Goal: Task Accomplishment & Management: Manage account settings

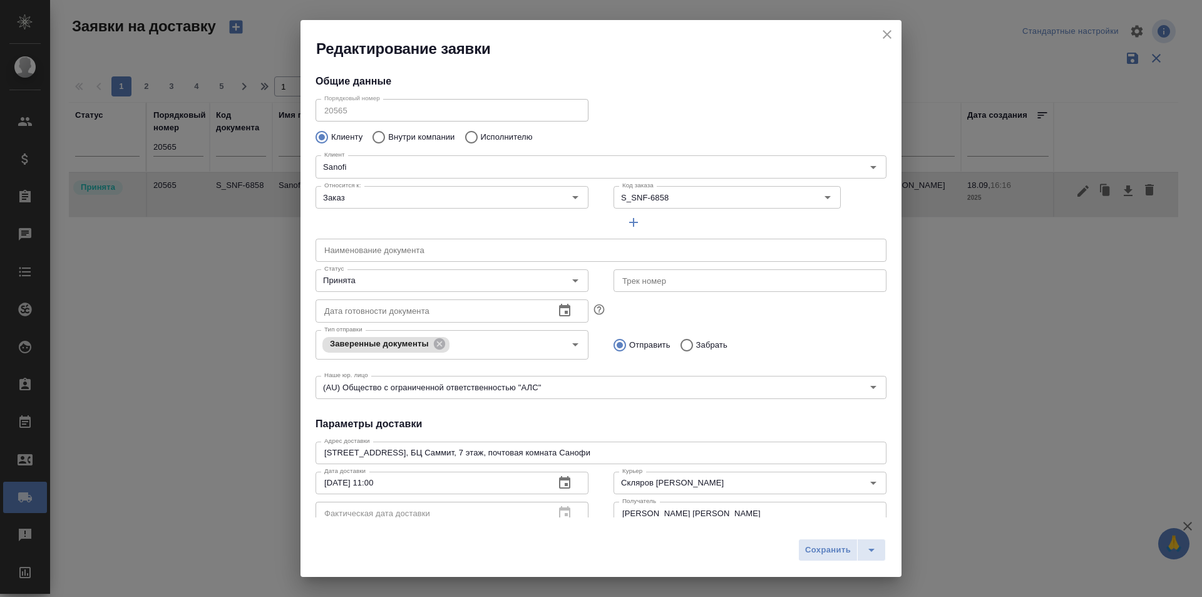
scroll to position [170, 0]
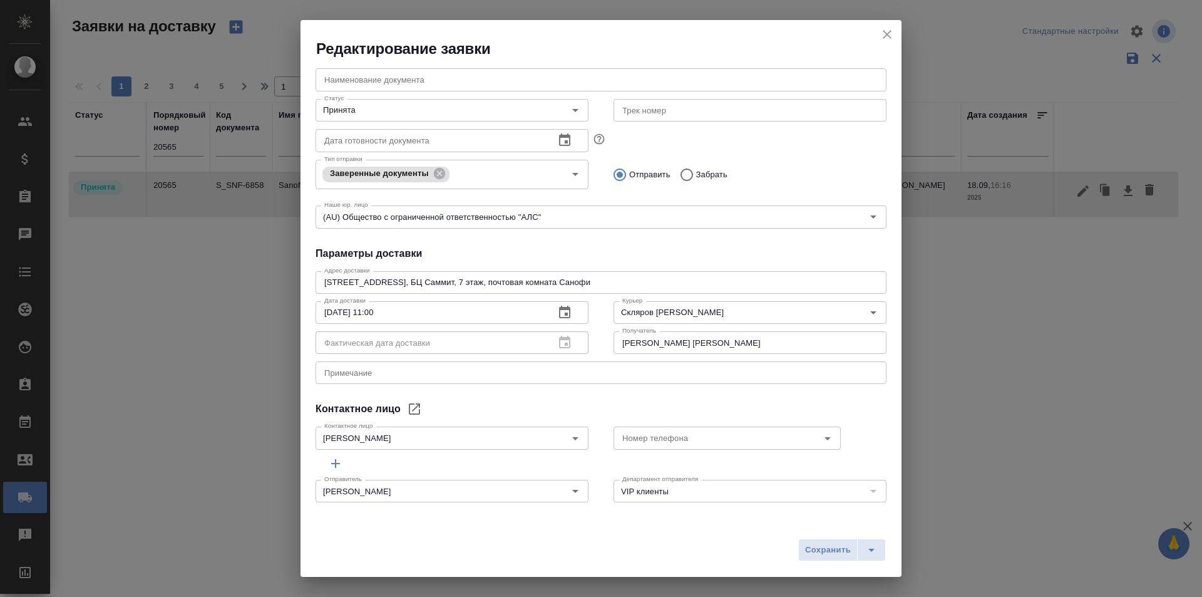
click at [888, 34] on icon "close" at bounding box center [887, 34] width 9 height 9
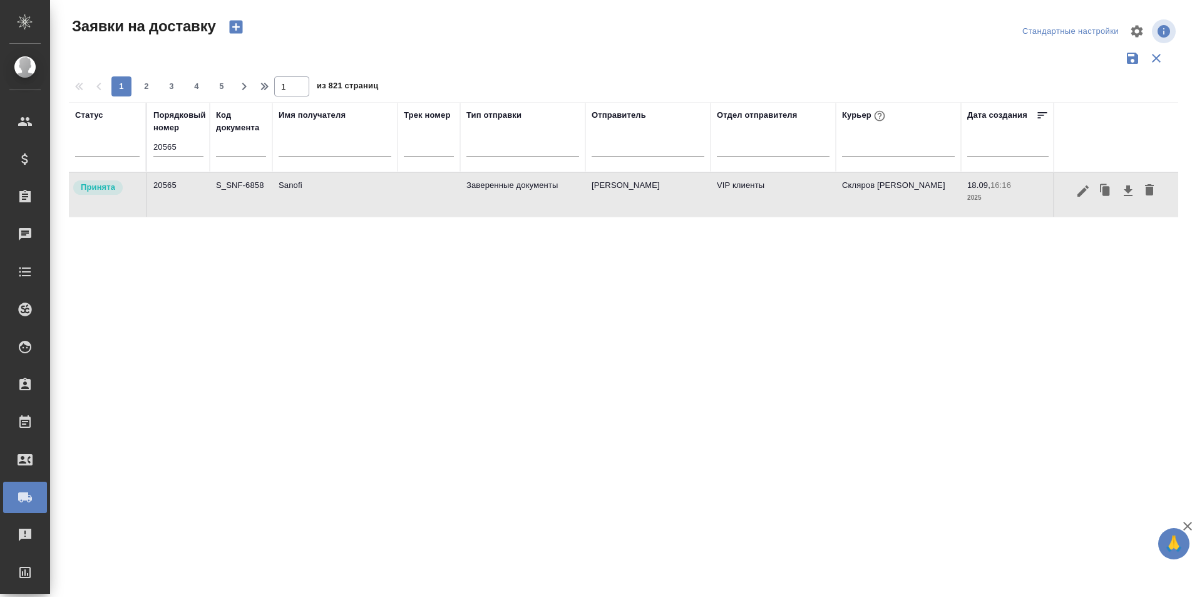
click at [192, 151] on input "20565" at bounding box center [178, 147] width 50 height 18
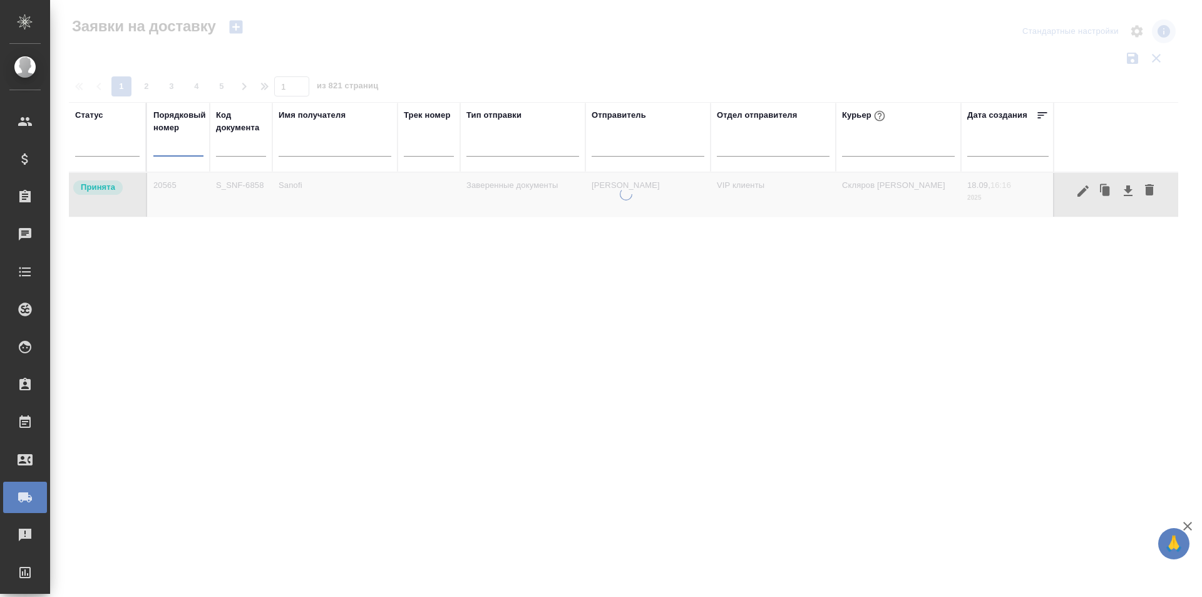
click at [308, 155] on input "text" at bounding box center [335, 148] width 113 height 16
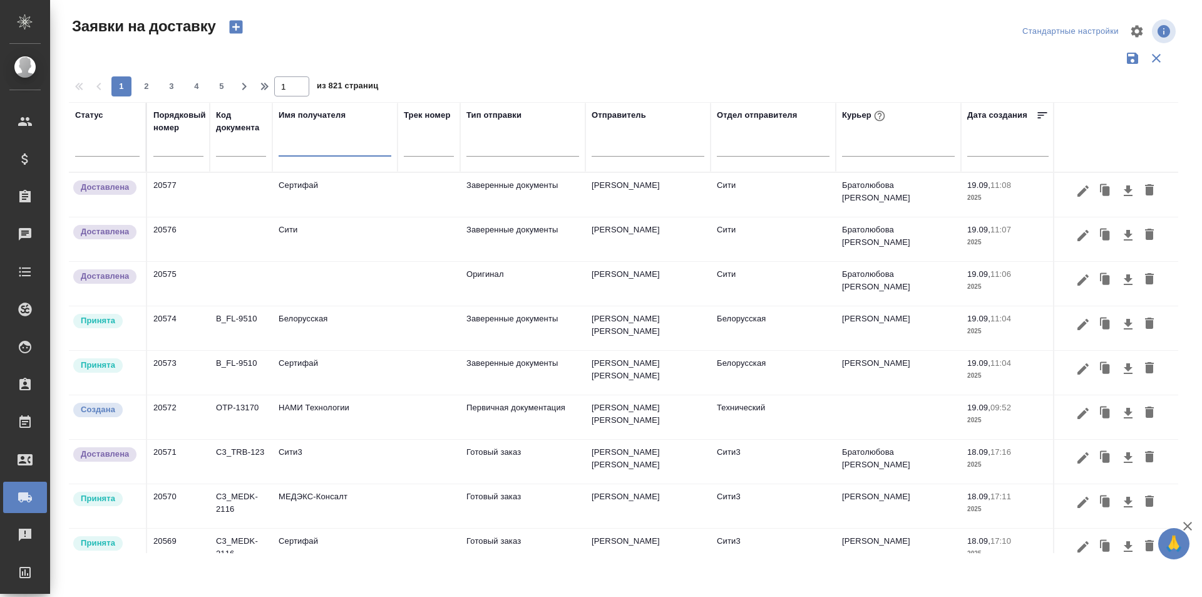
paste input "Интремобилити"
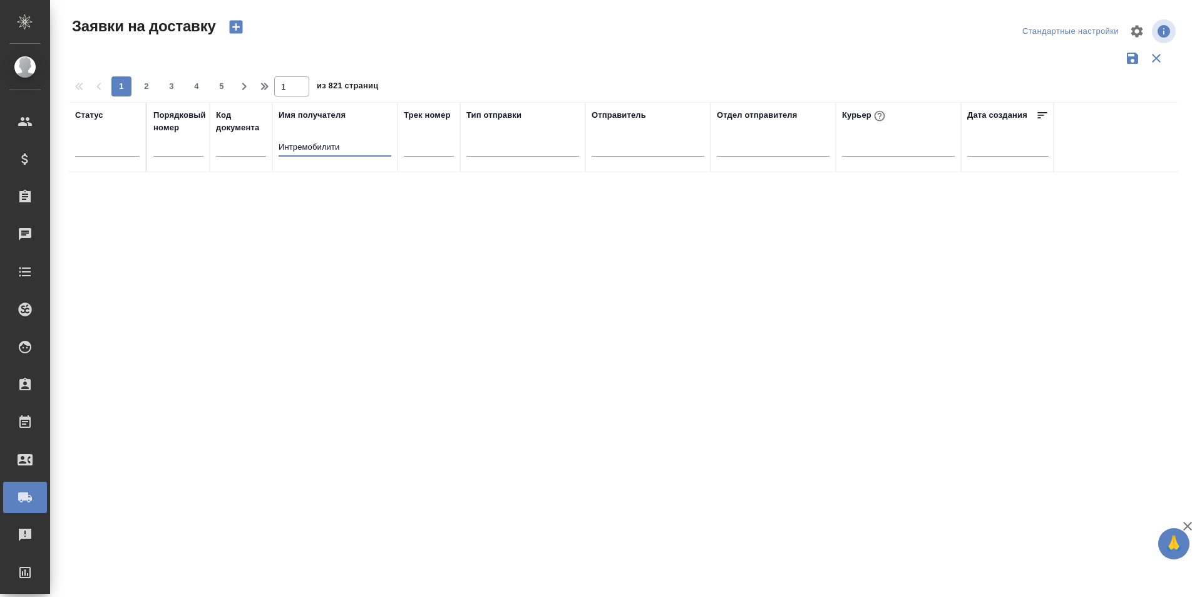
click at [346, 153] on input "Интремобилити" at bounding box center [335, 148] width 113 height 16
click at [332, 211] on div "Статус Порядковый номер Код документа Имя получателя Интремобилити Трек номер Т…" at bounding box center [623, 327] width 1109 height 451
click at [356, 148] on input "Интремобилити" at bounding box center [335, 148] width 113 height 16
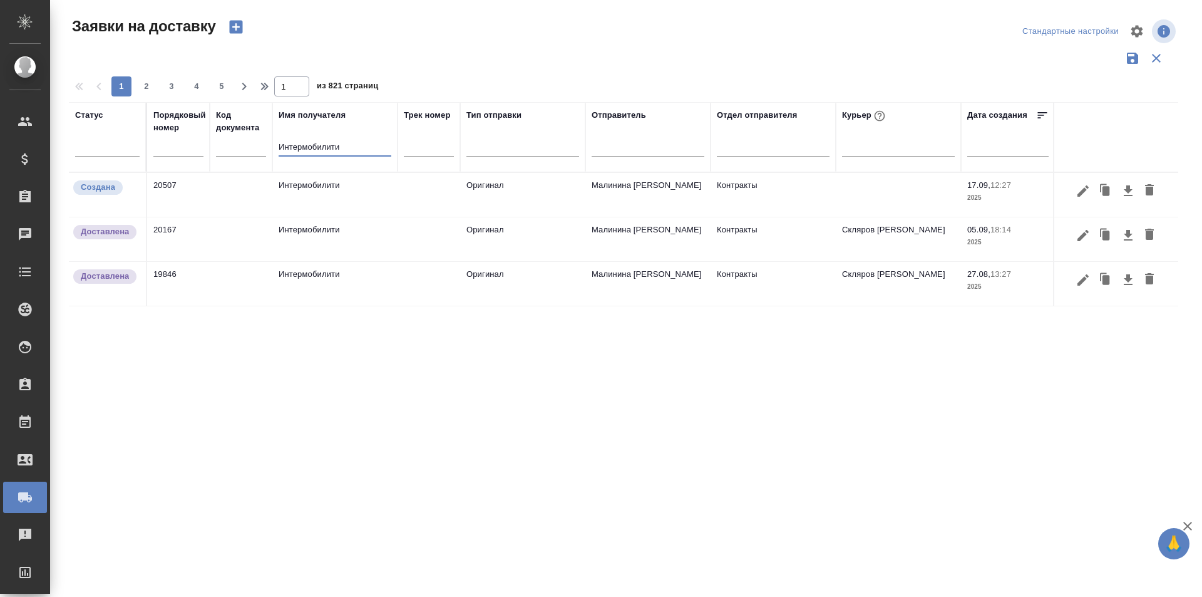
type input "Интермобилити"
click at [1079, 192] on icon "button" at bounding box center [1082, 190] width 11 height 11
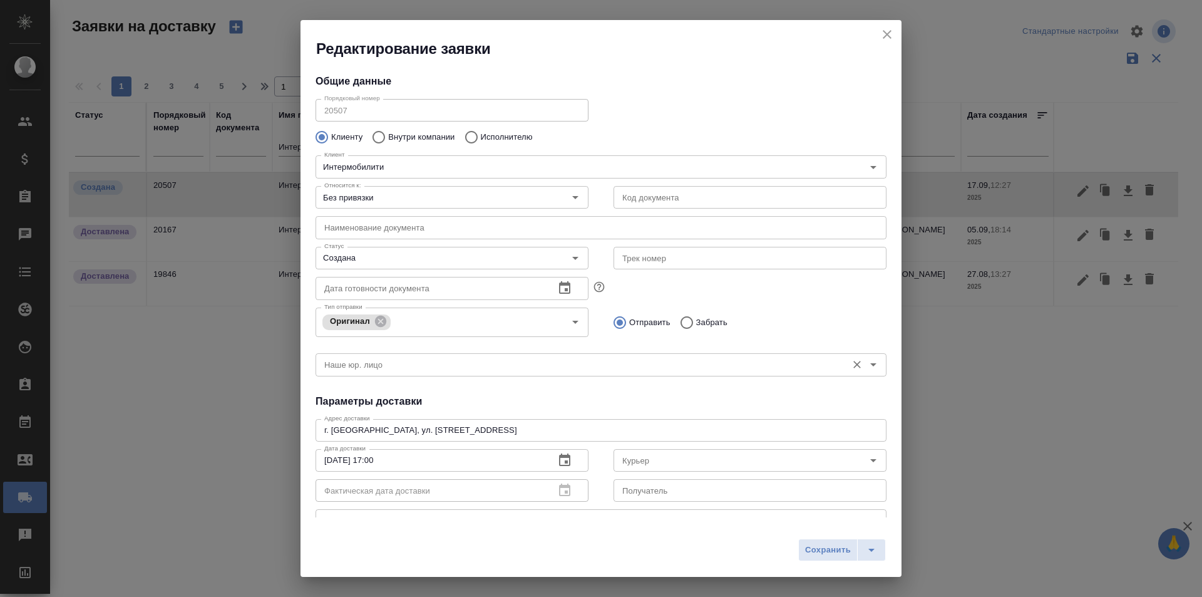
type input "Збанацкая Элина"
type input "Малинина [PERSON_NAME]"
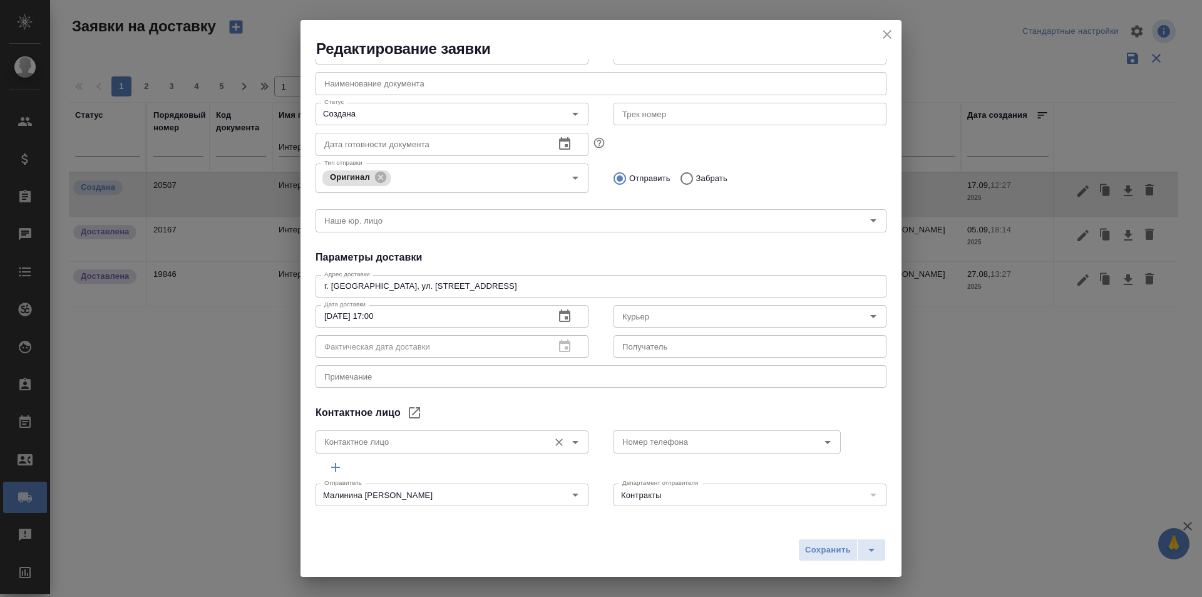
scroll to position [148, 0]
click at [404, 441] on input "Контактное лицо" at bounding box center [430, 437] width 223 height 15
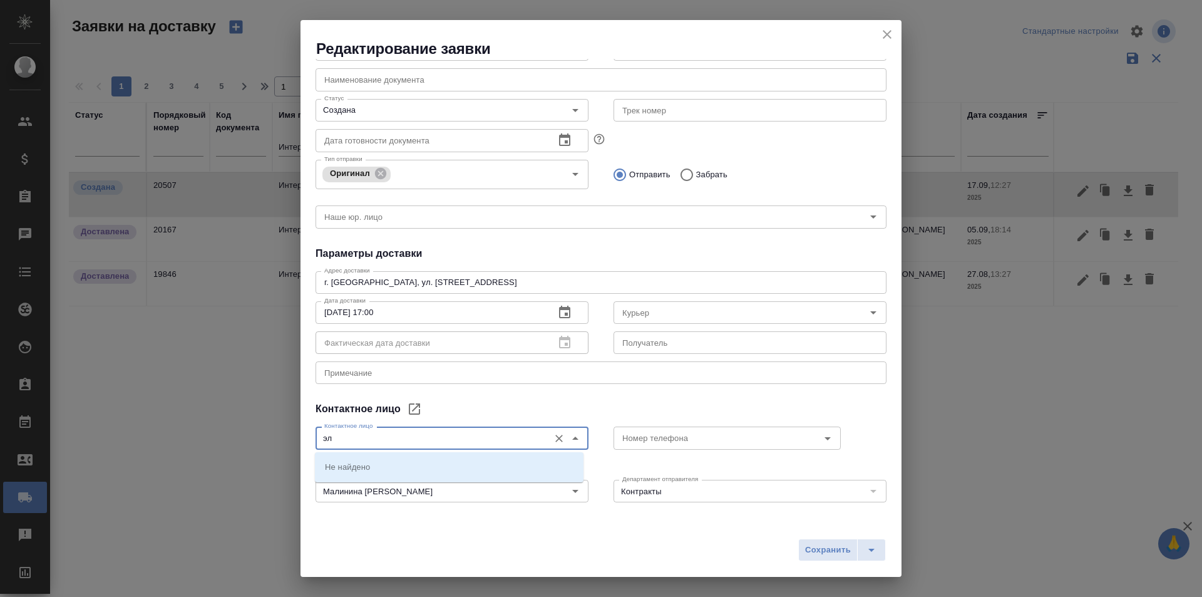
type input "эли"
click at [553, 433] on icon "Очистить" at bounding box center [559, 438] width 13 height 13
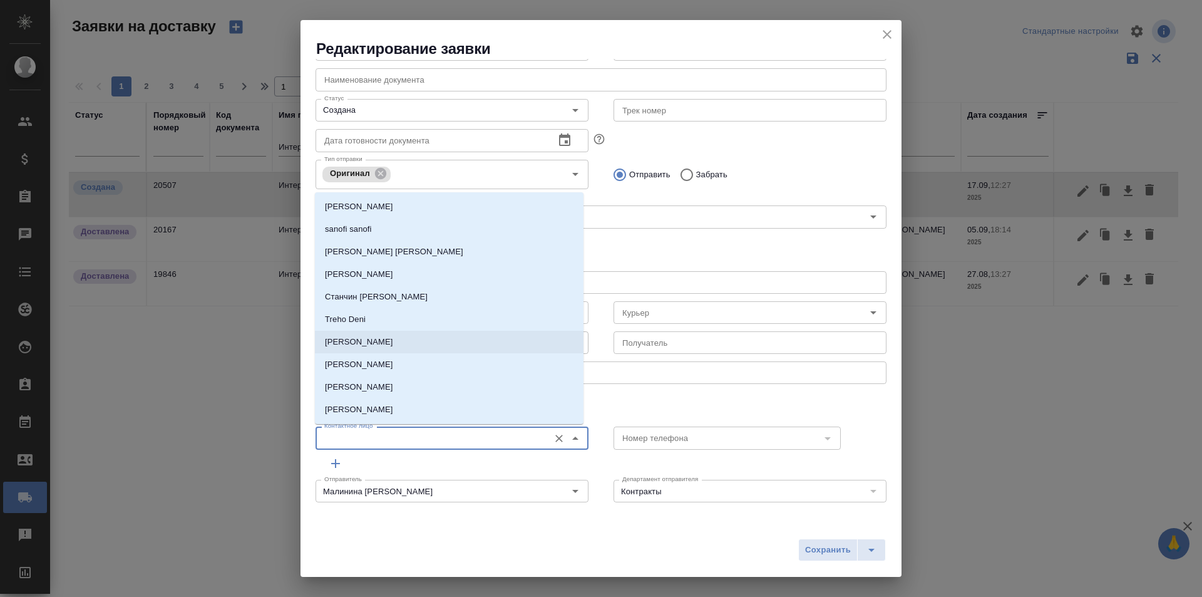
click at [621, 247] on h4 "Параметры доставки" at bounding box center [600, 253] width 571 height 15
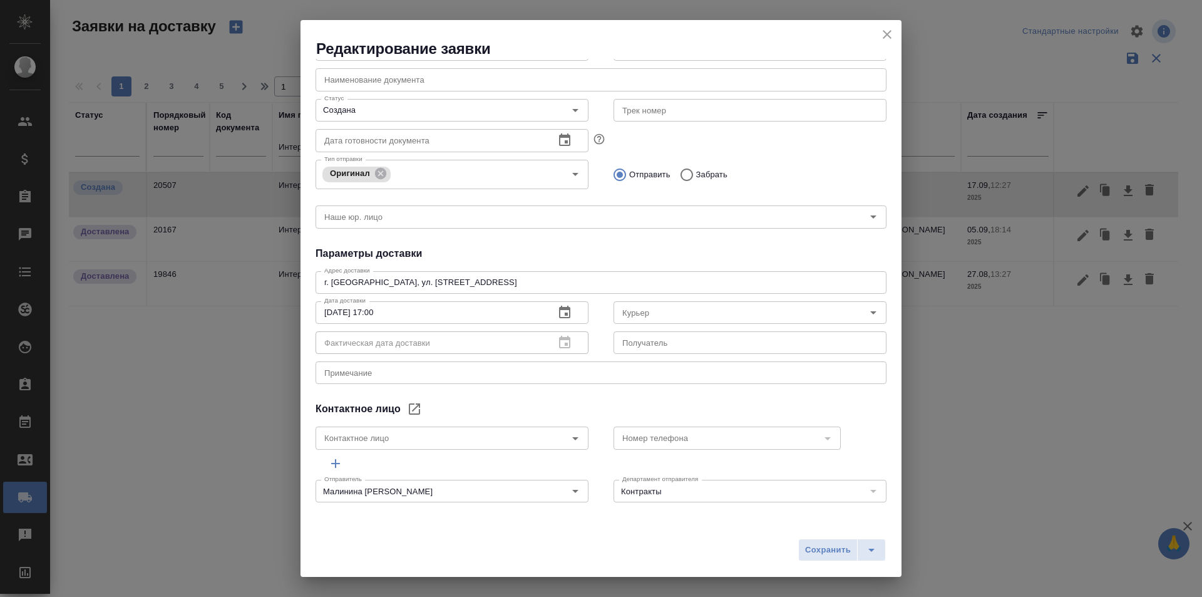
click at [573, 277] on div "г. [GEOGRAPHIC_DATA], ул. [STREET_ADDRESS] x Адрес доставки" at bounding box center [600, 282] width 571 height 23
click at [570, 287] on div "г. [GEOGRAPHIC_DATA], ул. [STREET_ADDRESS] x Адрес доставки" at bounding box center [600, 282] width 571 height 23
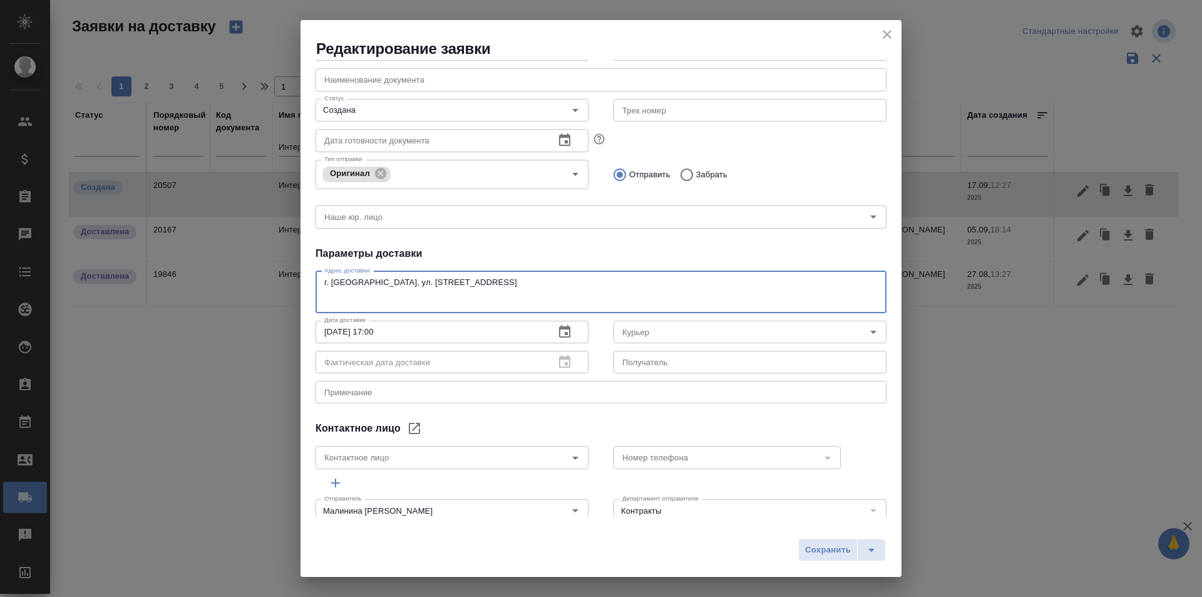
paste textarea "[PERSON_NAME], [PHONE_NUMBER]."
type textarea "г. [GEOGRAPHIC_DATA], ул. [STREET_ADDRESS] для [PERSON_NAME], [PHONE_NUMBER]"
click at [630, 320] on div "Курьер" at bounding box center [749, 331] width 273 height 23
click at [631, 332] on input "Курьер" at bounding box center [728, 331] width 223 height 15
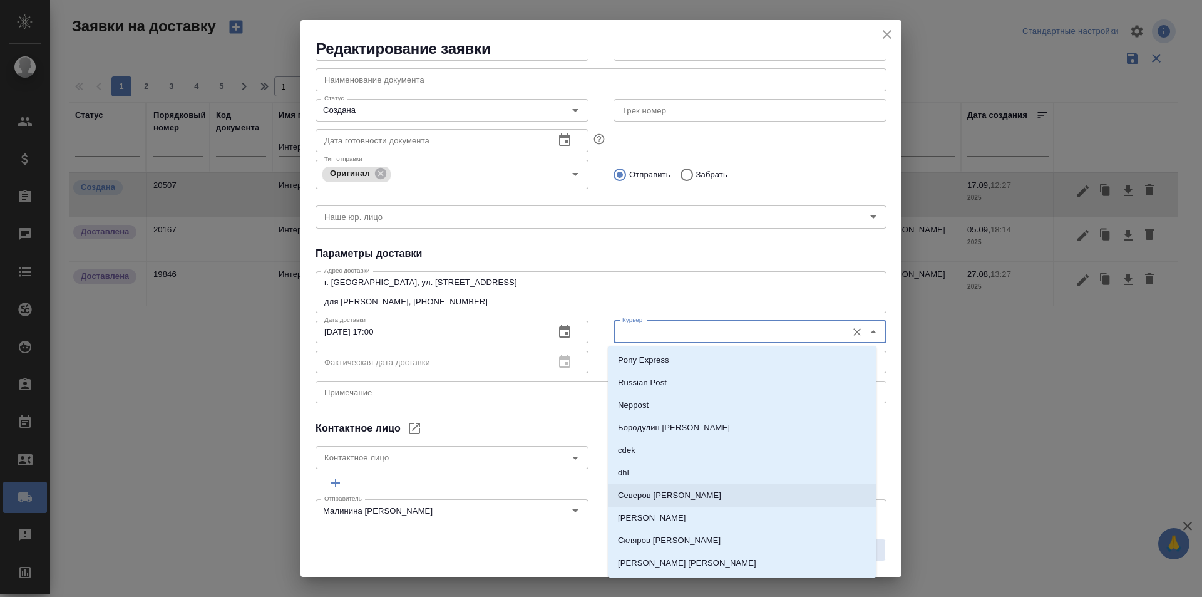
click at [637, 491] on p "Северов [PERSON_NAME]" at bounding box center [669, 495] width 103 height 13
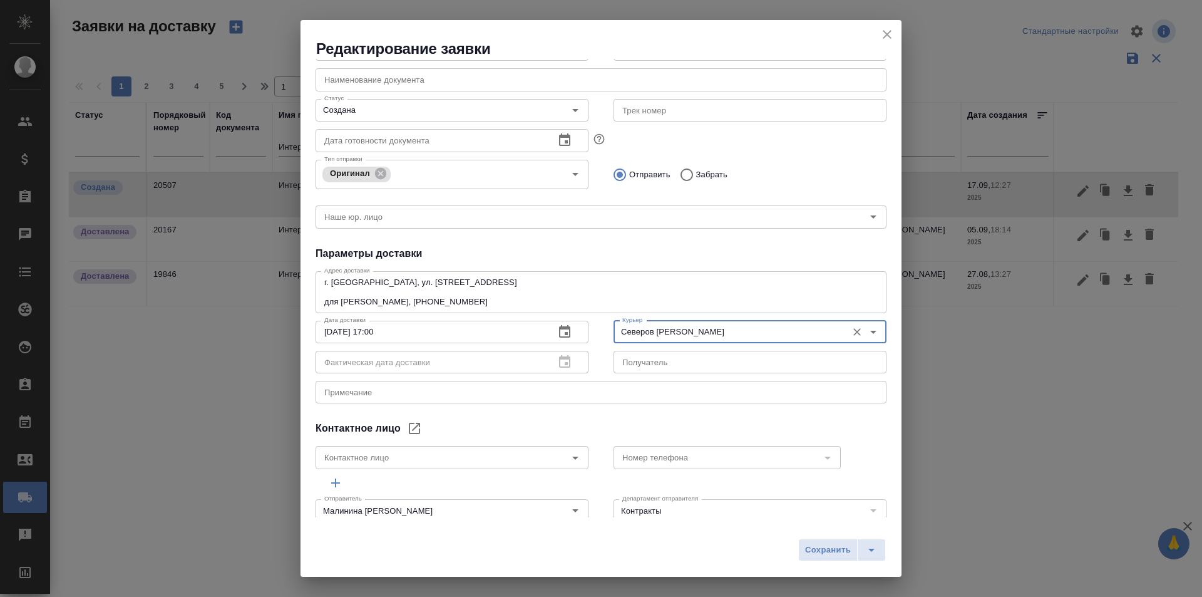
type input "Северов [PERSON_NAME]"
click at [516, 220] on input "Наше юр. лицо" at bounding box center [579, 216] width 521 height 15
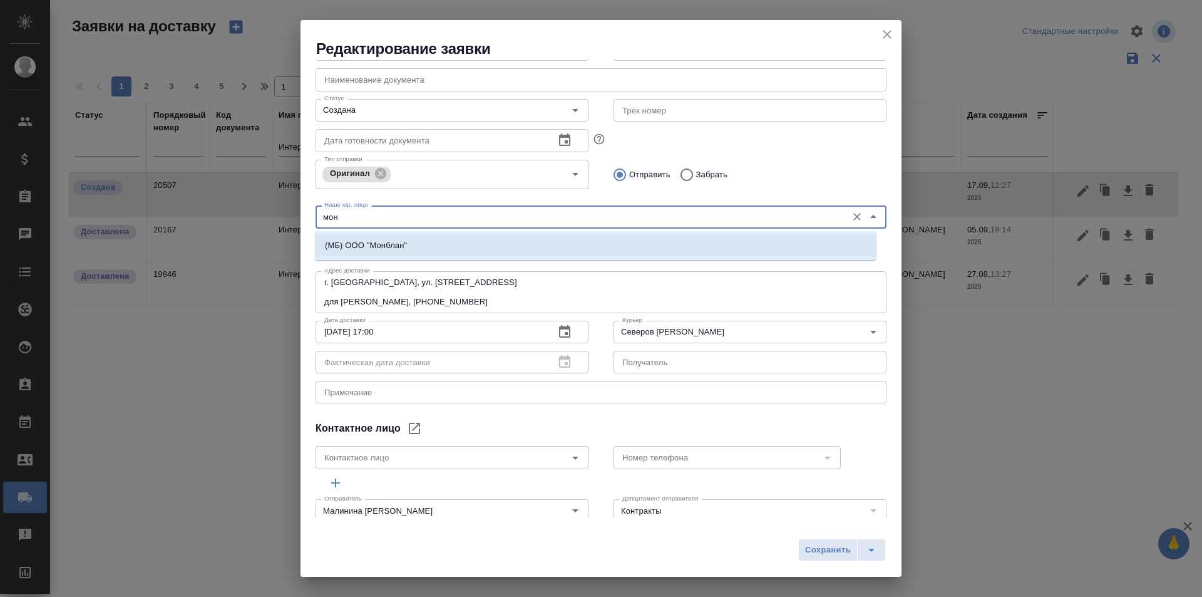
click at [476, 238] on li "(МБ) ООО "Монблан"" at bounding box center [595, 245] width 561 height 23
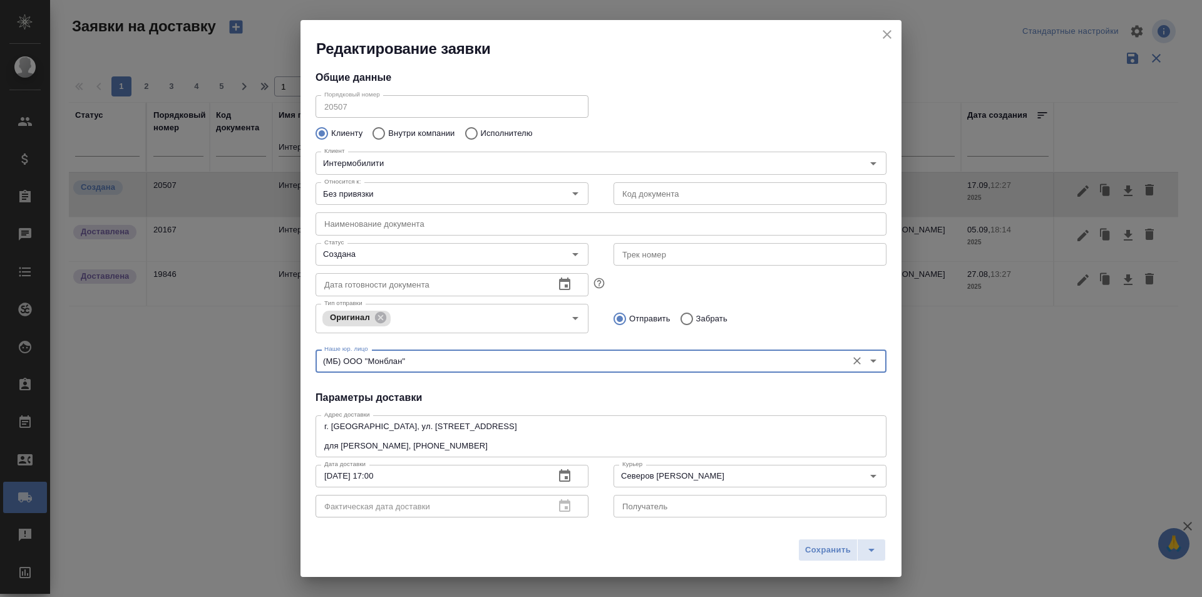
scroll to position [0, 0]
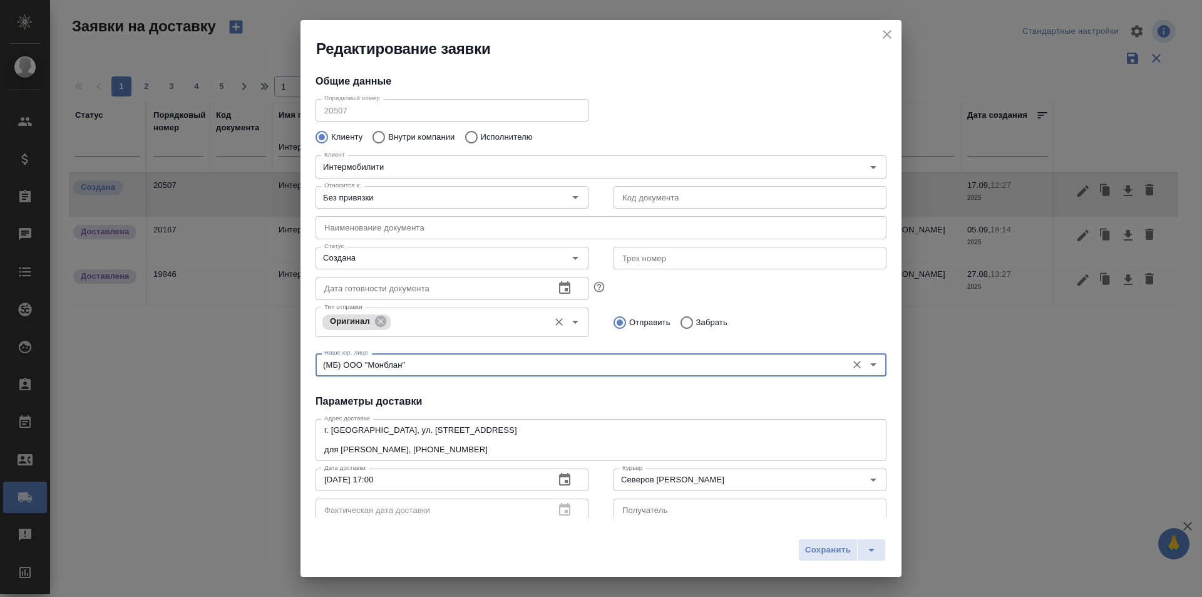
click at [446, 313] on div "Оригинал Тип отправки" at bounding box center [451, 321] width 273 height 29
type input "(МБ) ООО "Монблан""
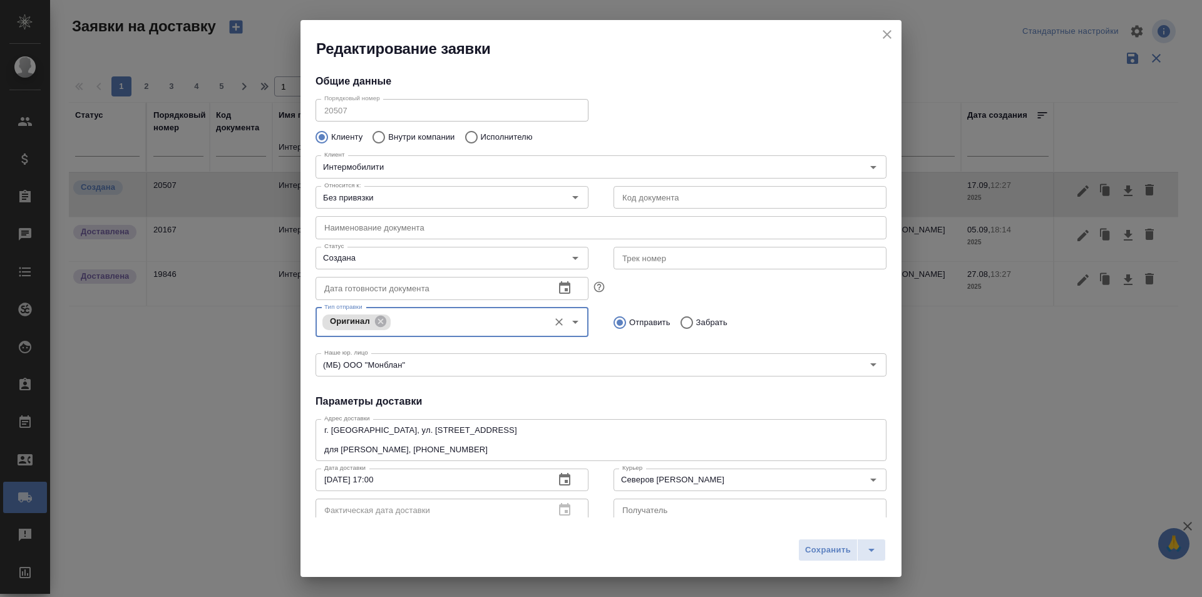
click at [474, 319] on input "Тип отправки" at bounding box center [468, 321] width 149 height 15
click at [762, 295] on div "Тип отправки Оригинал Тип отправки Отправить Забрать" at bounding box center [601, 321] width 596 height 62
click at [449, 324] on input "Тип отправки" at bounding box center [468, 321] width 149 height 15
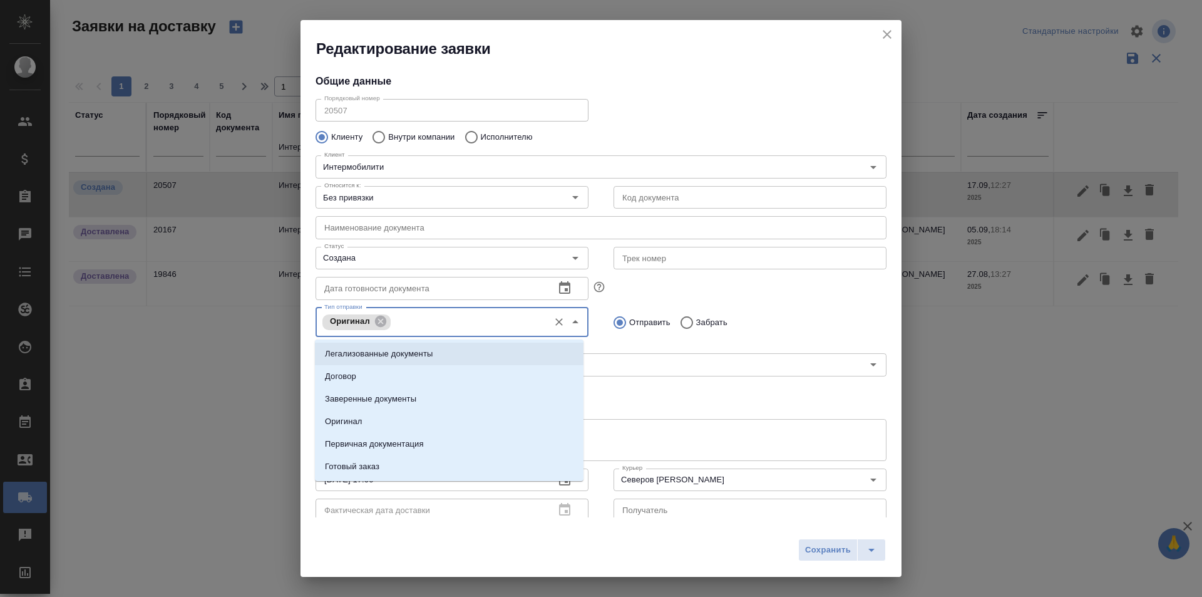
click at [398, 371] on li "Договор" at bounding box center [449, 376] width 269 height 23
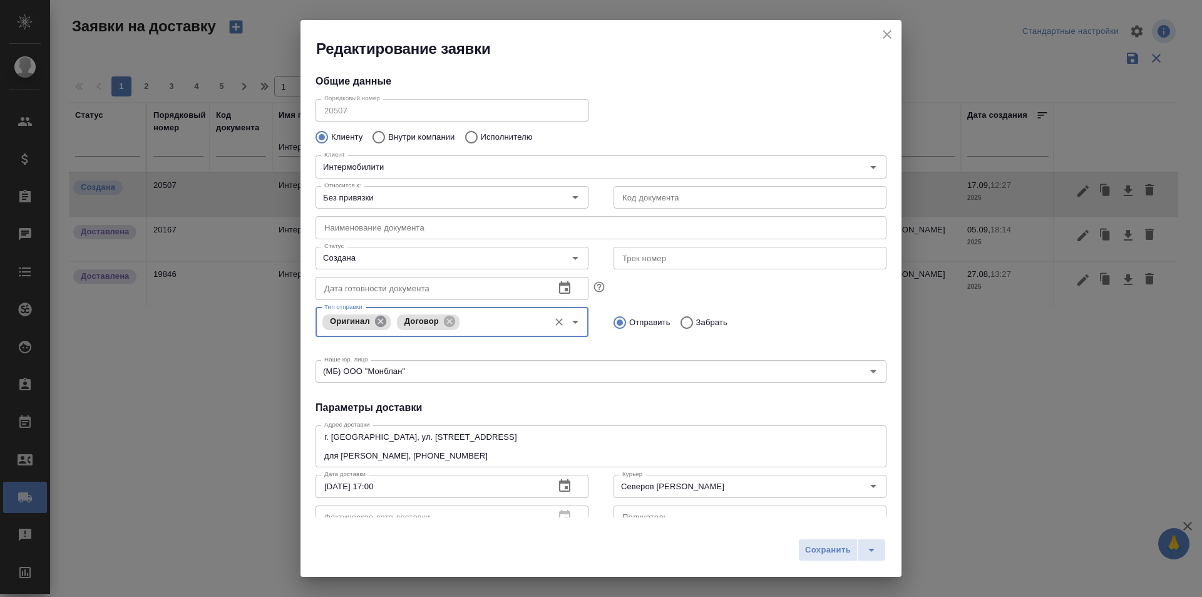
click at [378, 323] on icon at bounding box center [381, 321] width 14 height 14
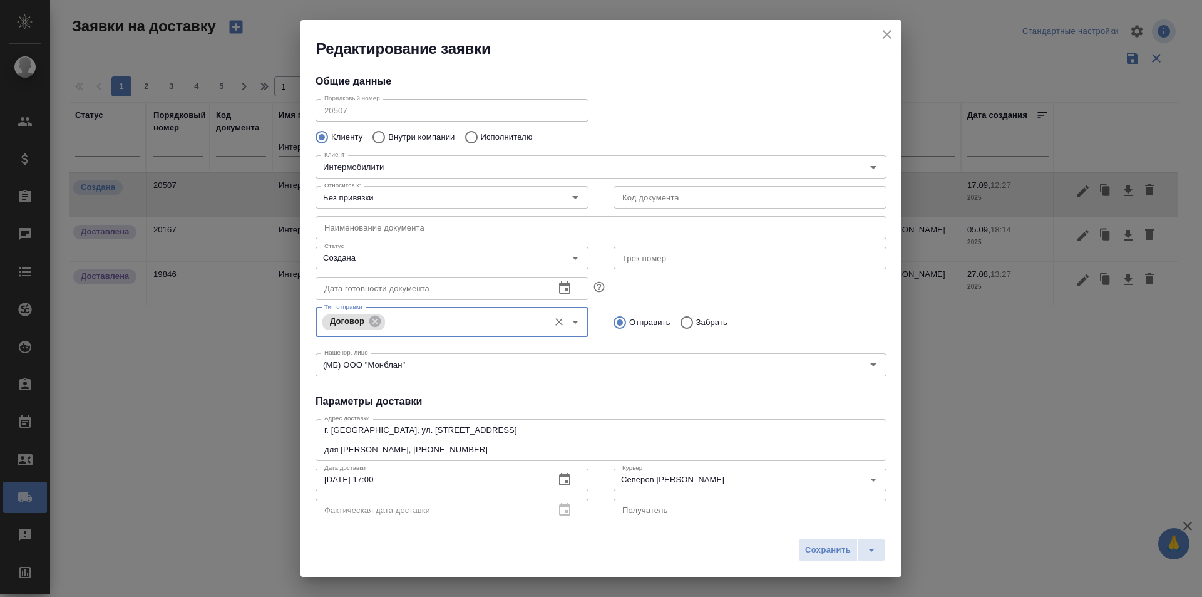
click at [891, 553] on div "Сохранить" at bounding box center [600, 554] width 601 height 44
click at [883, 555] on button "split button" at bounding box center [871, 549] width 29 height 23
click at [878, 527] on li "Сохранить и скачать" at bounding box center [844, 523] width 100 height 20
type textarea "г. [GEOGRAPHIC_DATA], ул. [STREET_ADDRESS]"
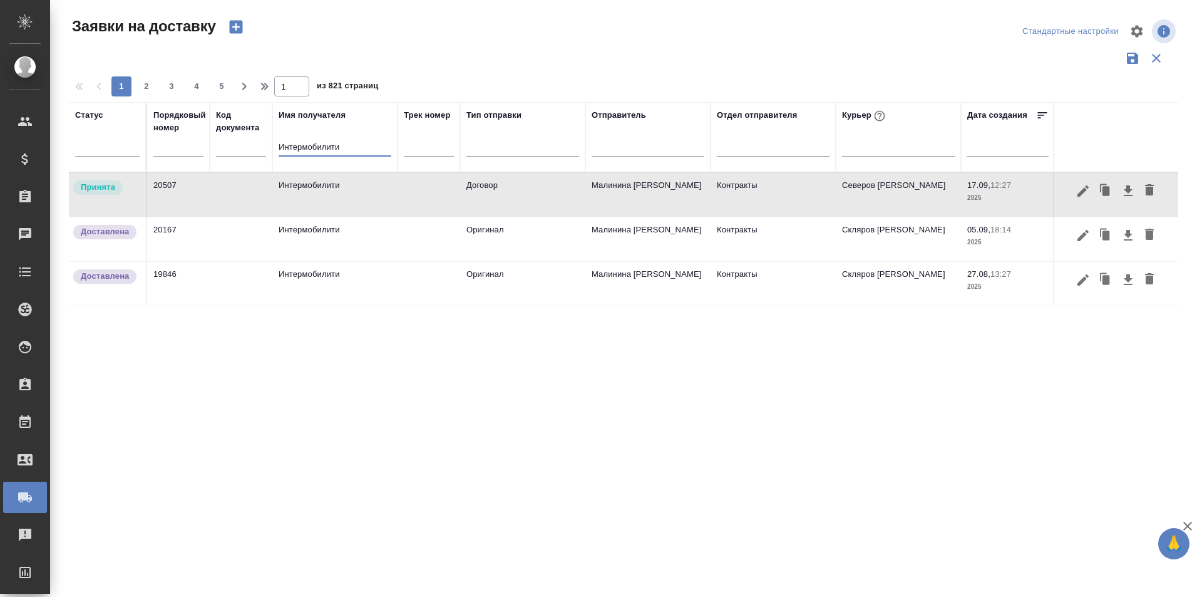
click at [309, 148] on input "Интермобилити" at bounding box center [335, 148] width 113 height 16
click at [175, 147] on input "text" at bounding box center [178, 147] width 50 height 18
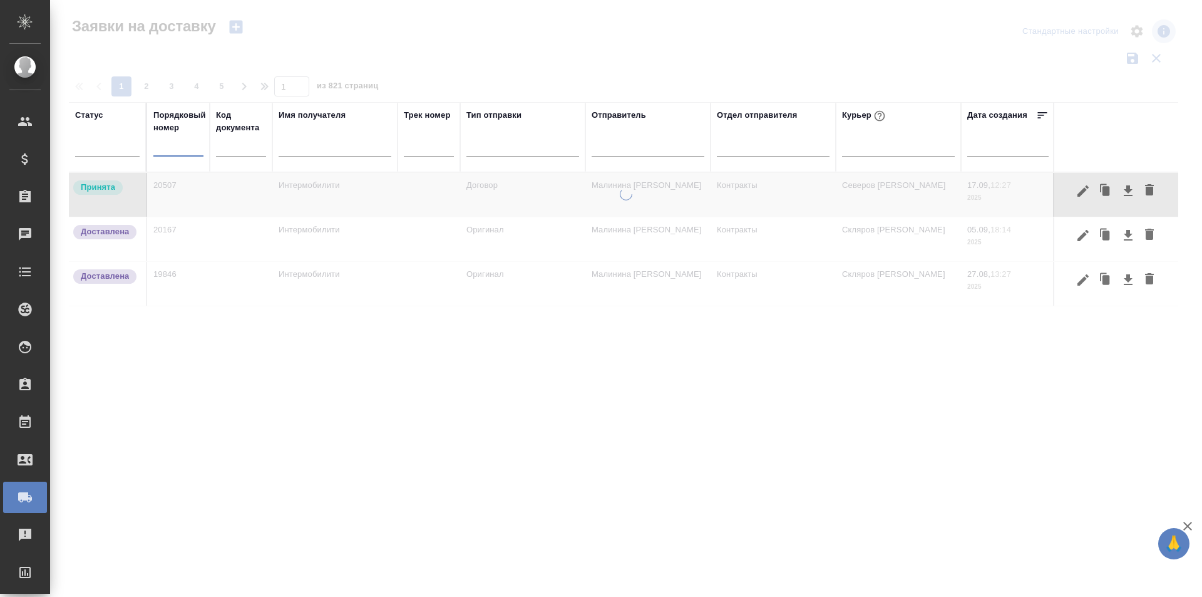
paste input "20534"
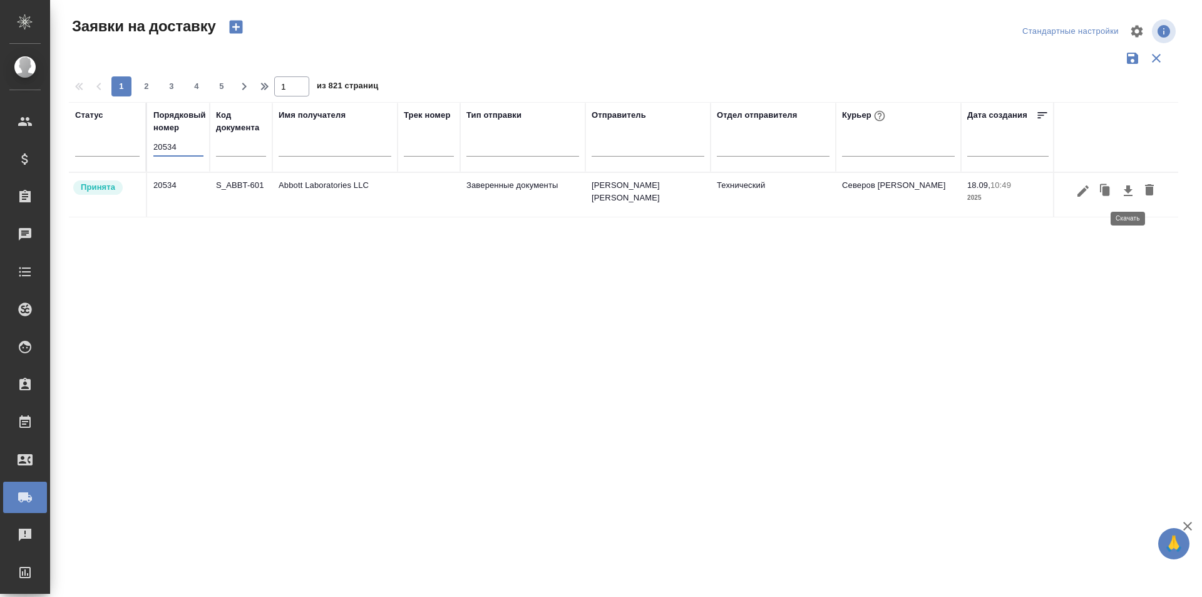
click at [1121, 193] on icon "button" at bounding box center [1127, 190] width 15 height 15
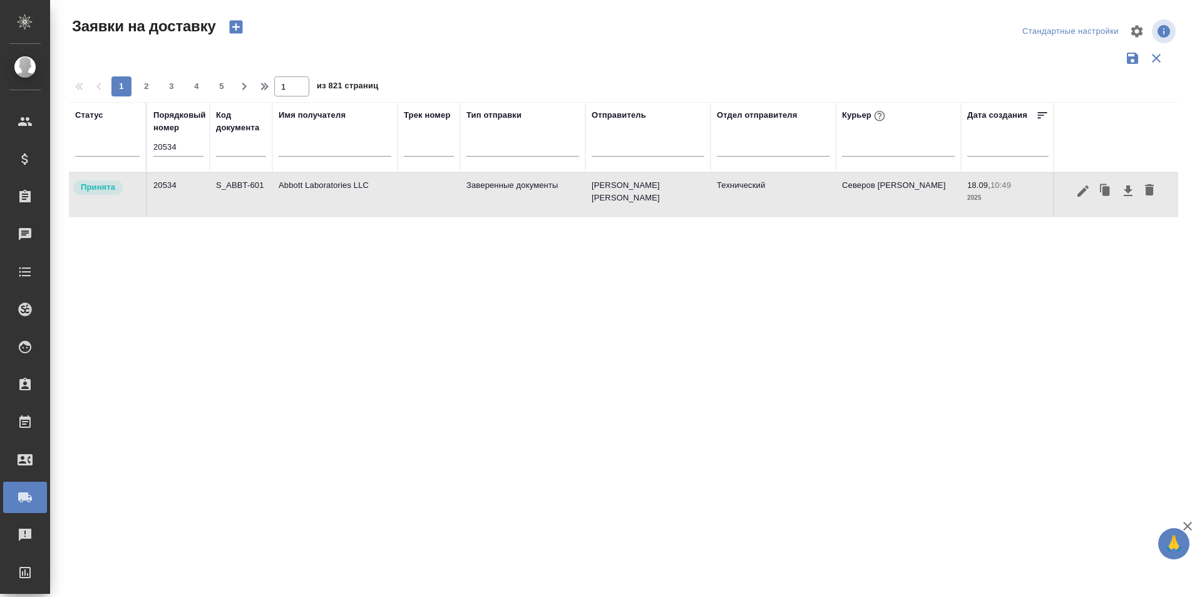
click at [178, 154] on input "20534" at bounding box center [178, 147] width 50 height 18
paste input "9"
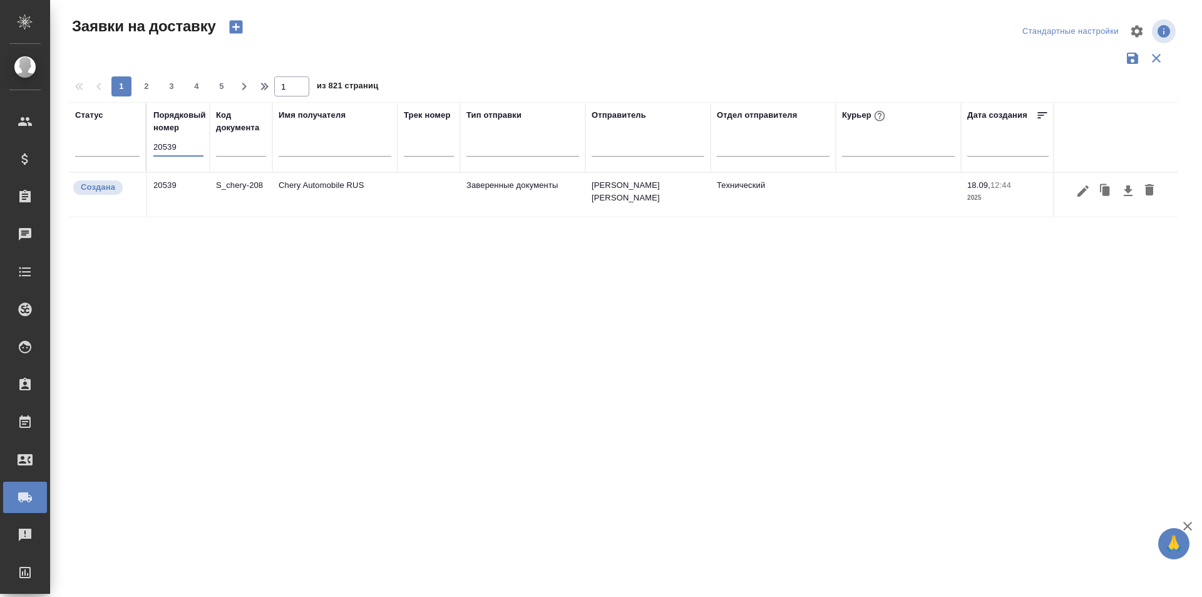
type input "20539"
click at [1087, 197] on icon "button" at bounding box center [1082, 190] width 15 height 15
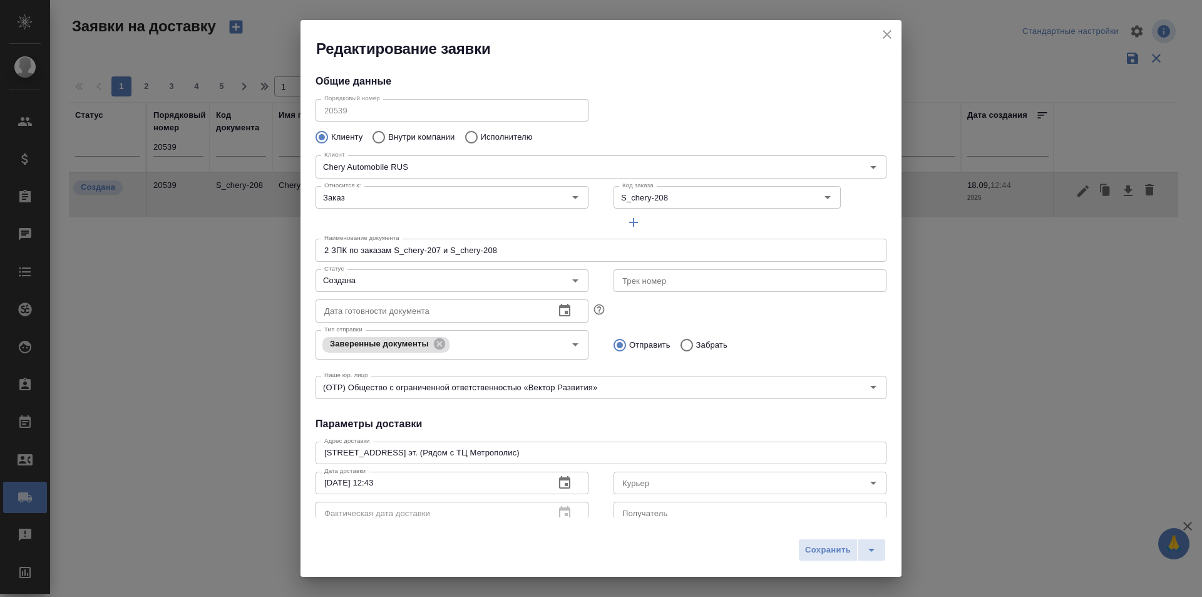
type input "[PERSON_NAME]"
type input "[PHONE_NUMBER]"
drag, startPoint x: 439, startPoint y: 246, endPoint x: 393, endPoint y: 253, distance: 46.8
click at [393, 253] on input "2 ЗПК по заказам S_chery-207 и S_chery-208" at bounding box center [600, 249] width 571 height 23
click at [556, 219] on div "Относится к: Заказ Относится к:" at bounding box center [452, 207] width 298 height 78
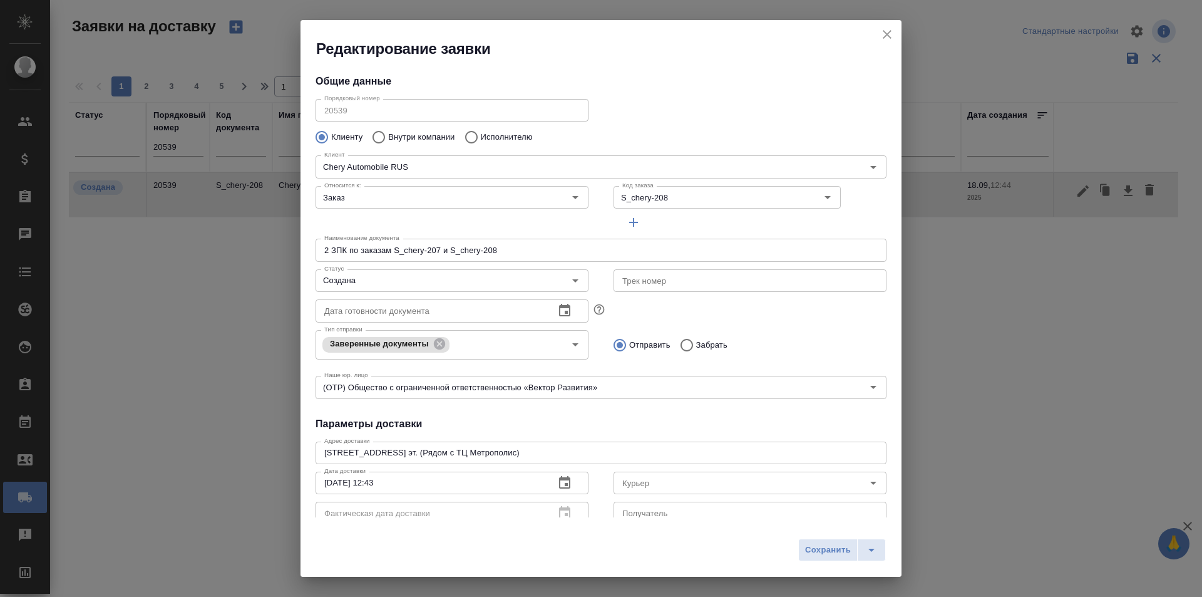
click at [626, 218] on icon "button" at bounding box center [633, 222] width 15 height 15
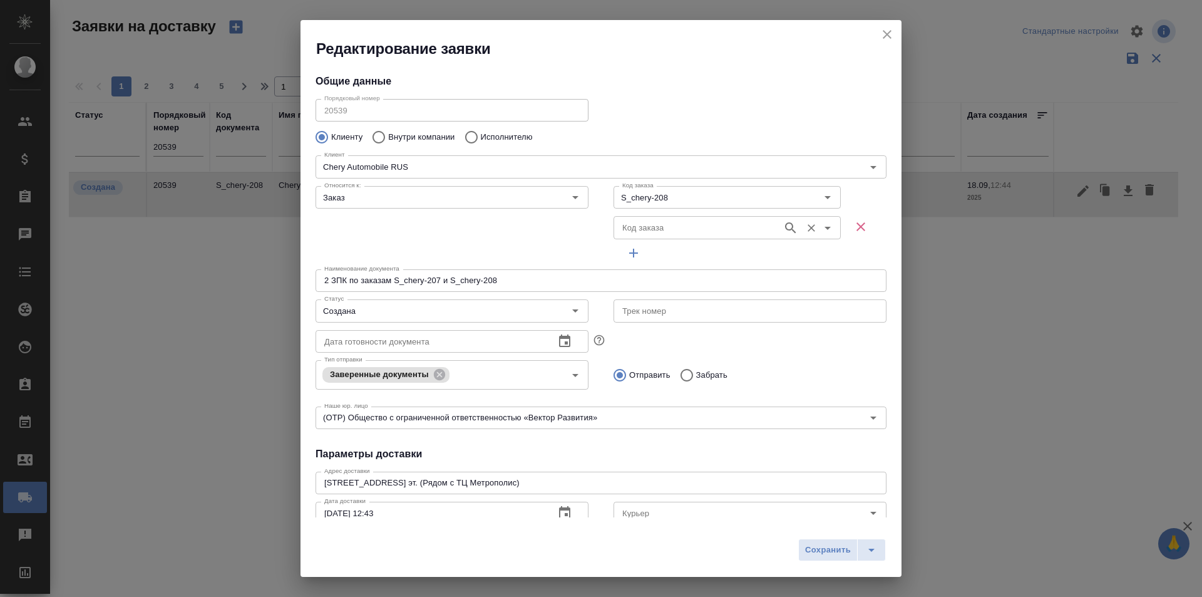
click at [646, 222] on input "Код заказа" at bounding box center [696, 227] width 159 height 15
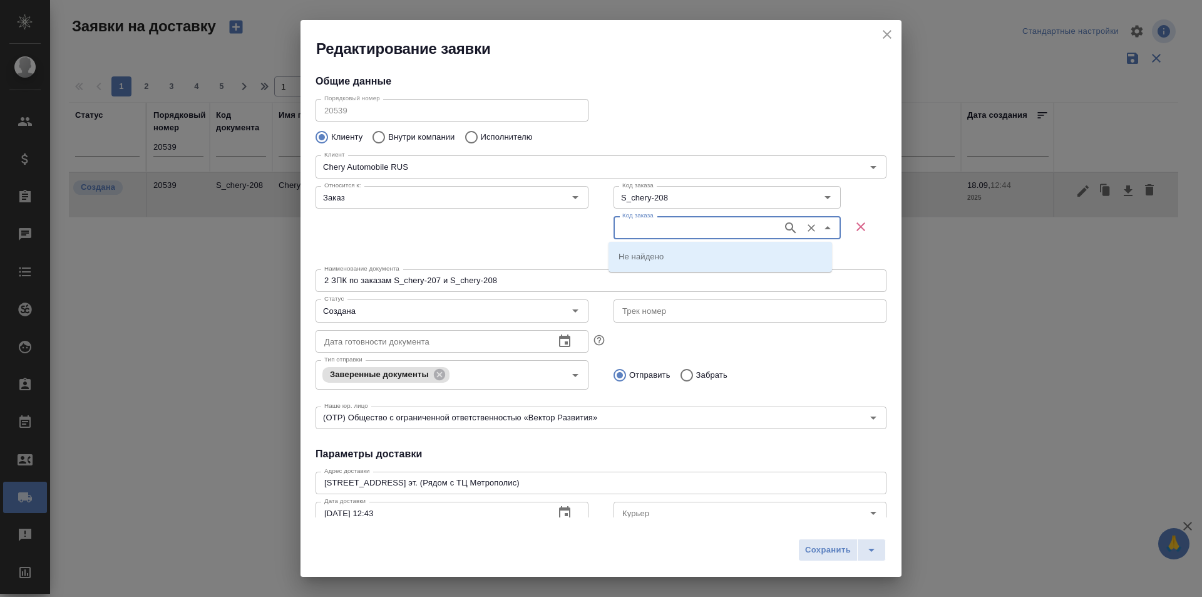
paste input "S_chery-207"
type input "S_chery-207"
click at [556, 226] on div "Относится к: Заказ Относится к:" at bounding box center [452, 222] width 298 height 108
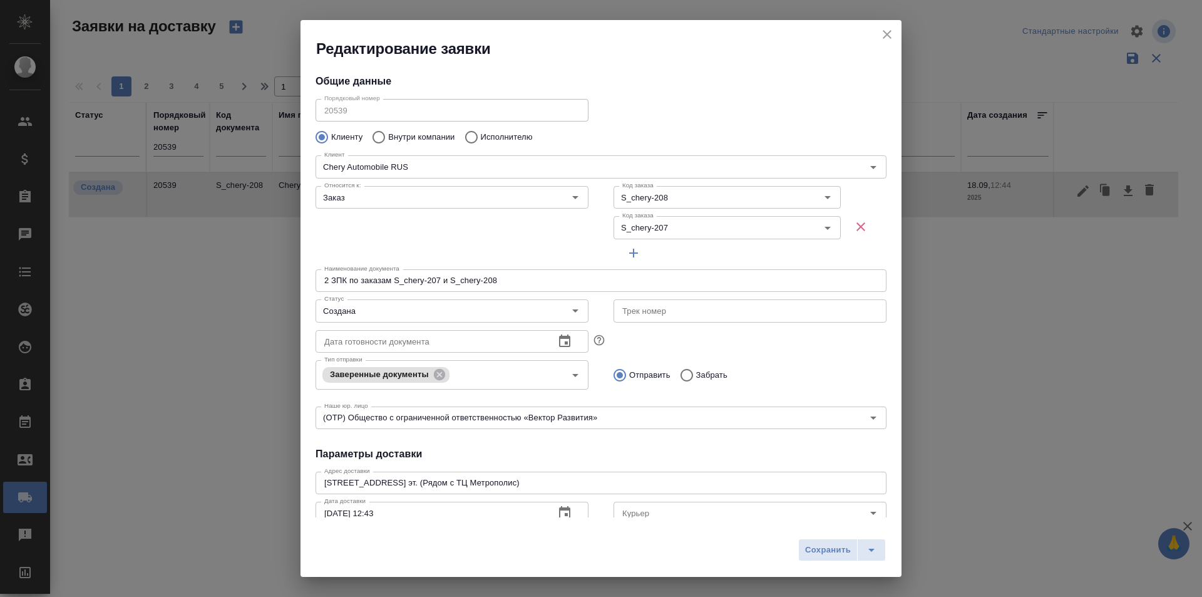
scroll to position [63, 0]
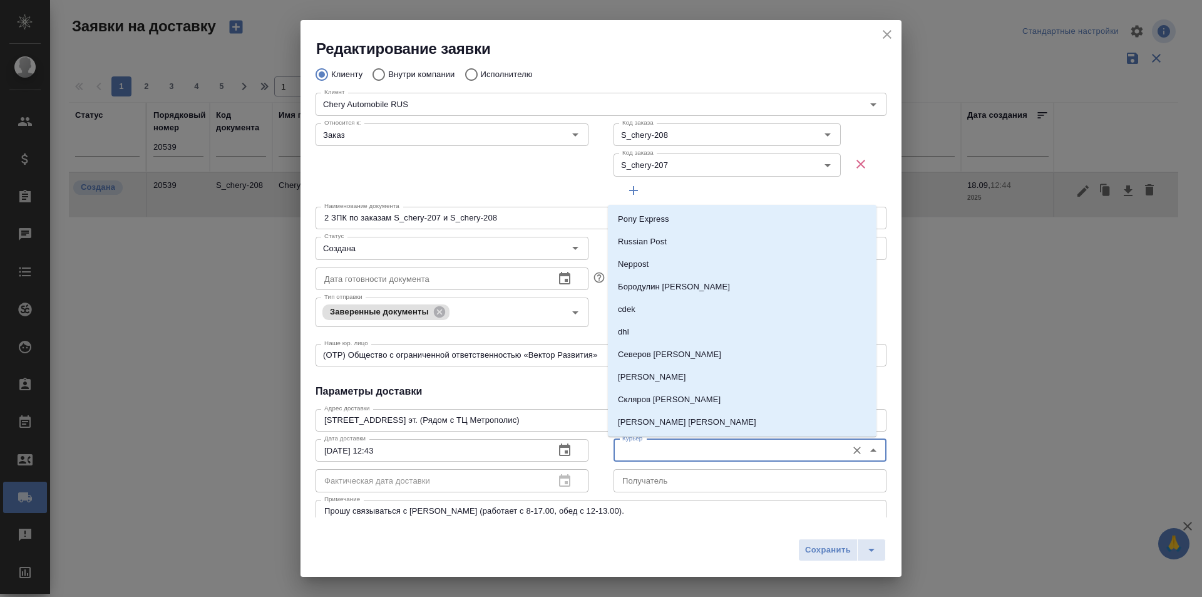
click at [658, 449] on input "Курьер" at bounding box center [728, 450] width 223 height 15
click at [659, 352] on p "Северов [PERSON_NAME]" at bounding box center [669, 354] width 103 height 13
type input "Северов [PERSON_NAME]"
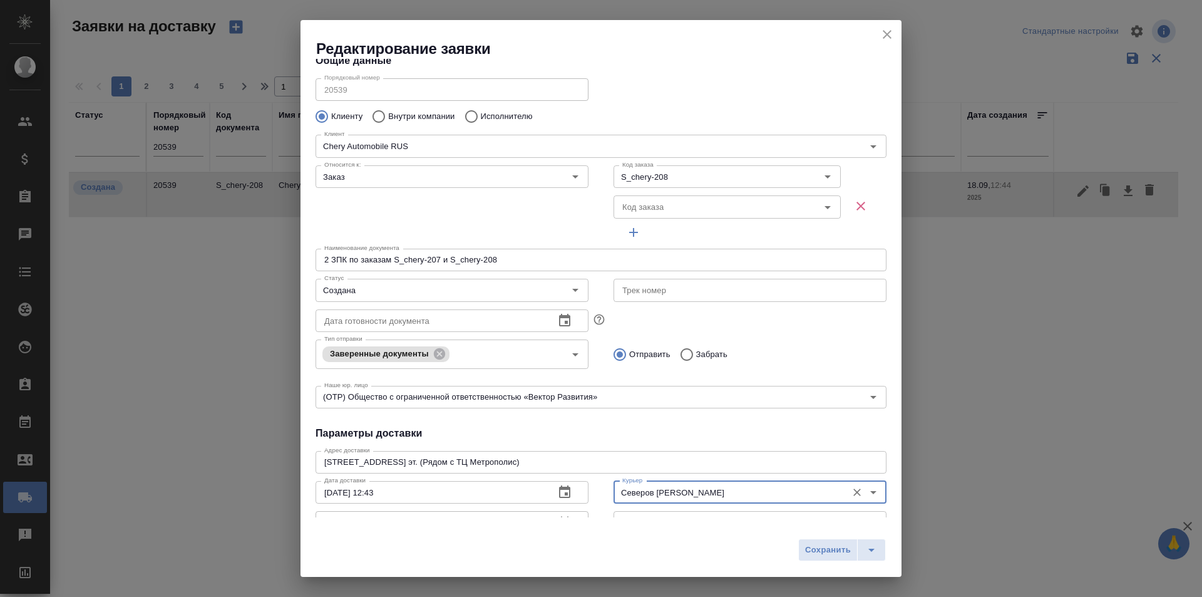
scroll to position [0, 0]
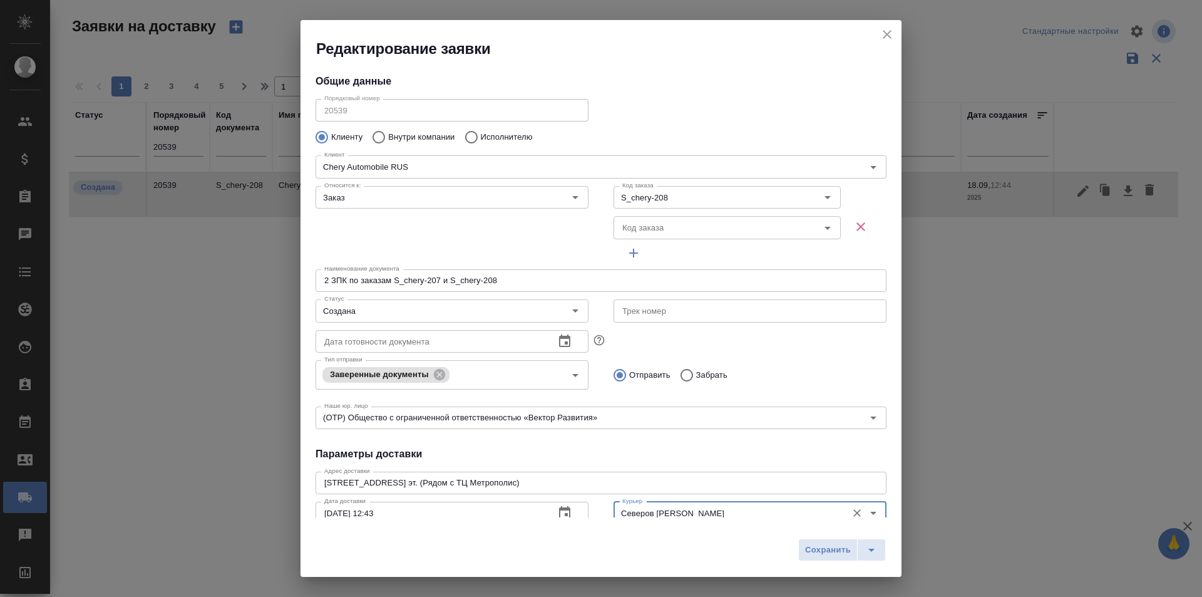
click at [846, 225] on span "button" at bounding box center [861, 226] width 30 height 15
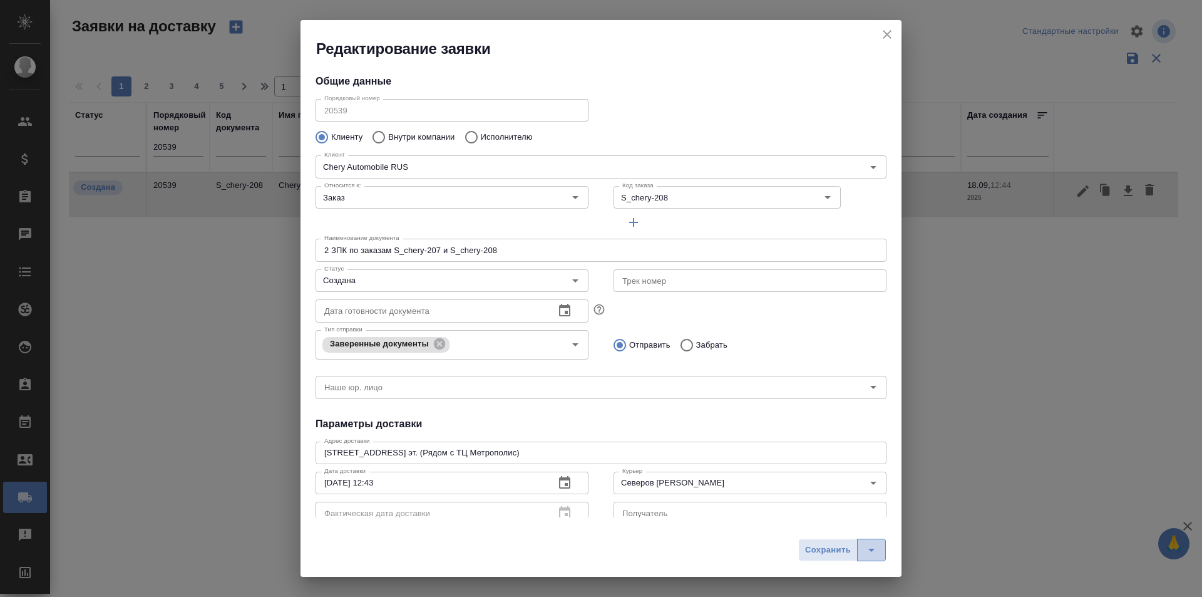
click at [864, 545] on icon "split button" at bounding box center [871, 549] width 15 height 15
click at [856, 526] on li "Сохранить и скачать" at bounding box center [844, 523] width 100 height 20
type input "(OTP) Общество с ограниченной ответственностью «Вектор Развития»"
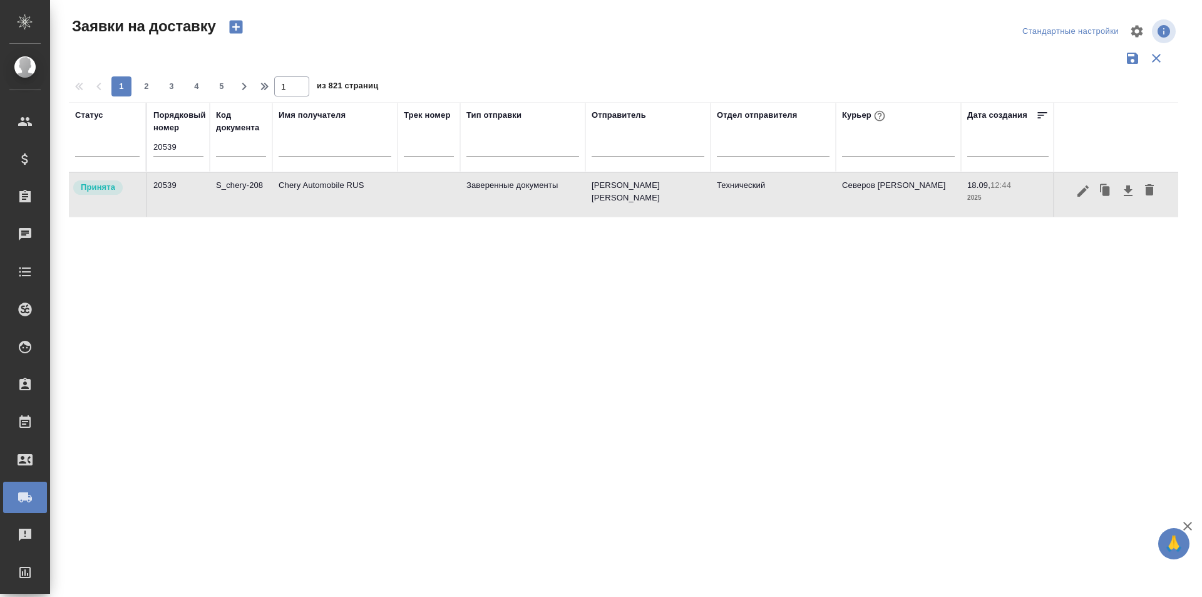
click at [187, 155] on input "20539" at bounding box center [178, 147] width 50 height 18
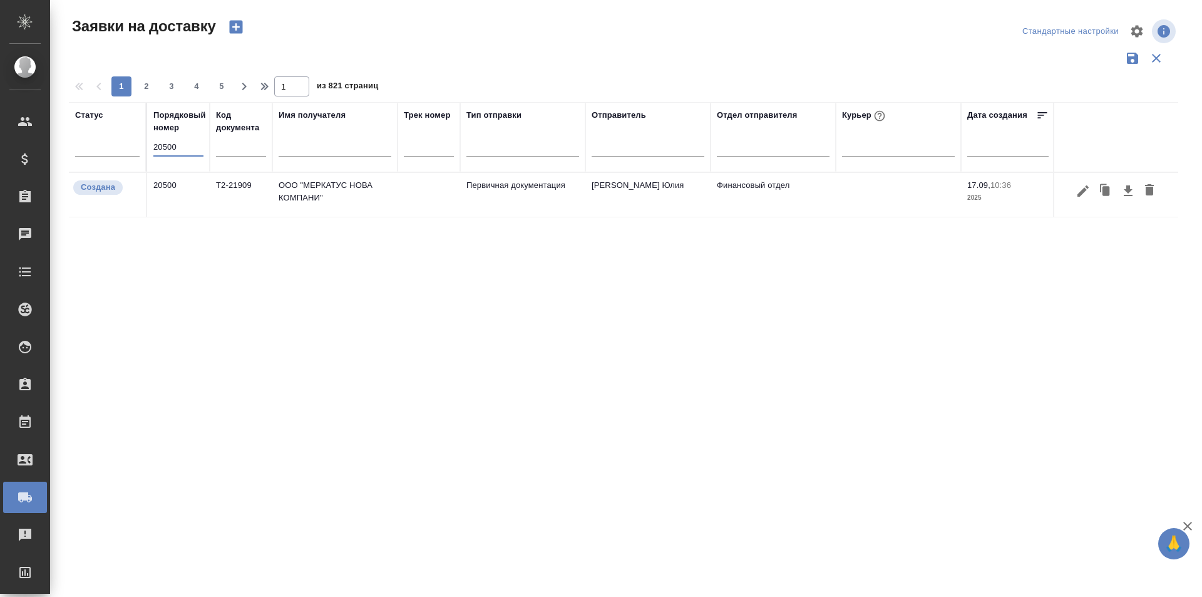
type input "20500"
click at [1084, 198] on button "button" at bounding box center [1082, 191] width 21 height 24
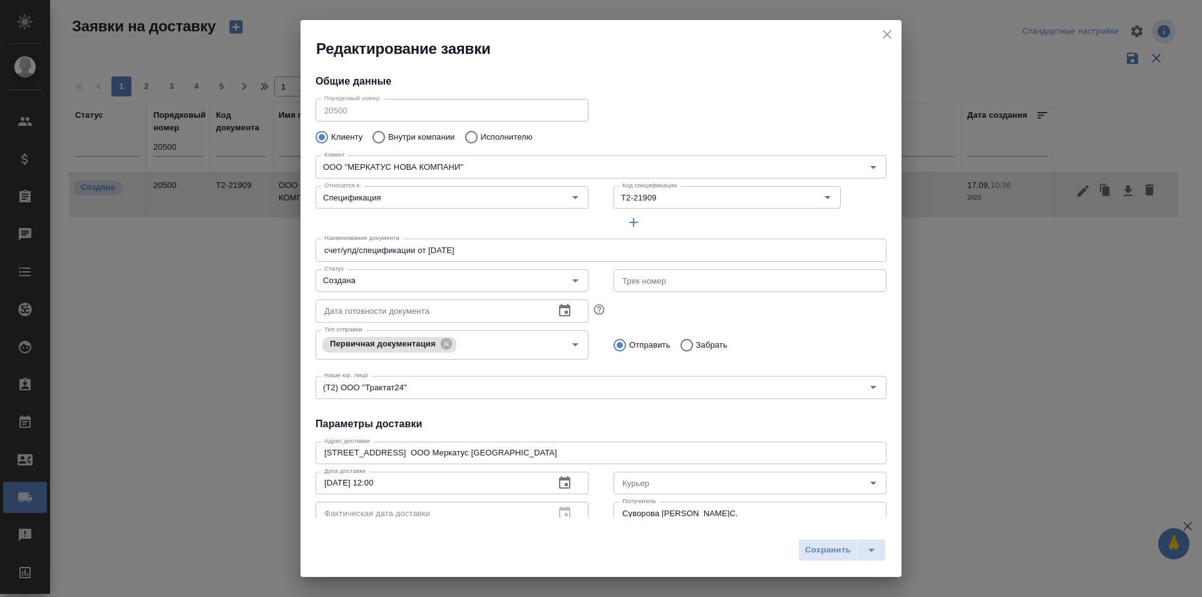
type input "[PERSON_NAME] [PERSON_NAME]"
type input ".7 903 018 54 60"
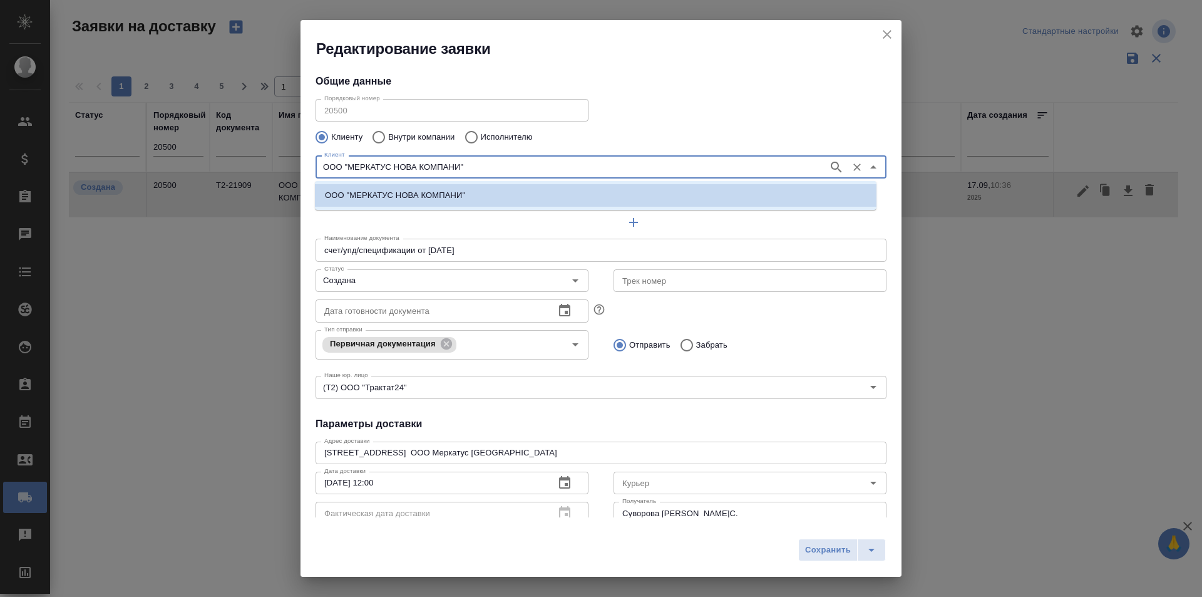
drag, startPoint x: 482, startPoint y: 160, endPoint x: 250, endPoint y: 172, distance: 231.9
click at [250, 172] on div "Редактирование заявки Общие данные Порядковый номер 20500 Порядковый номер Клие…" at bounding box center [601, 298] width 1202 height 597
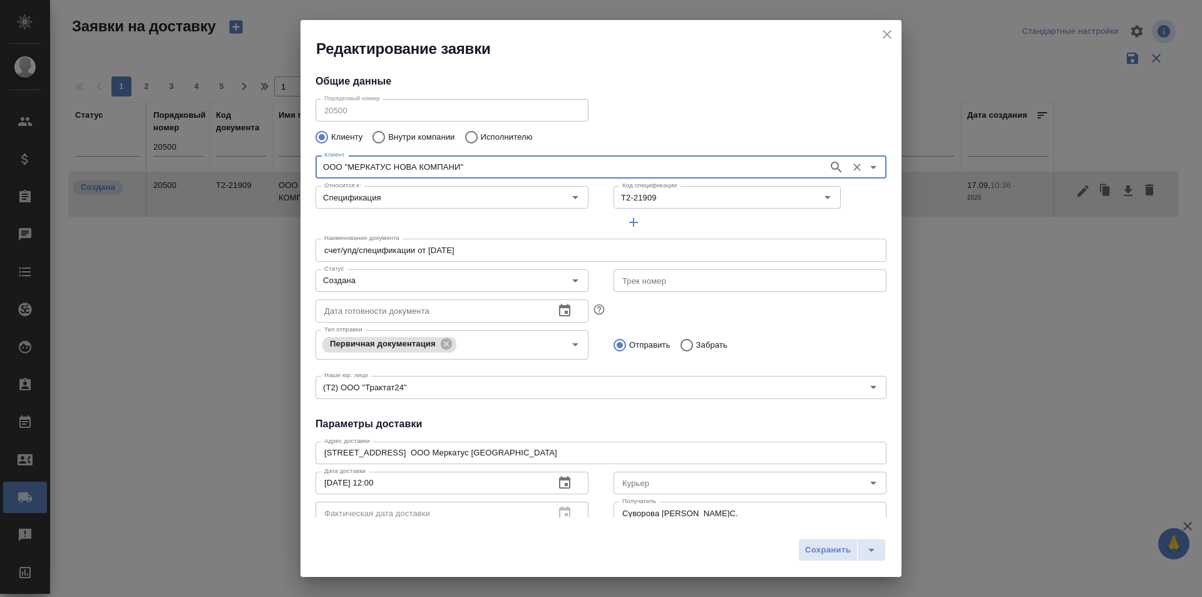
click at [507, 232] on div "Наименование документа счет/упд/спецификации от [DATE] Наименование документа" at bounding box center [601, 248] width 596 height 55
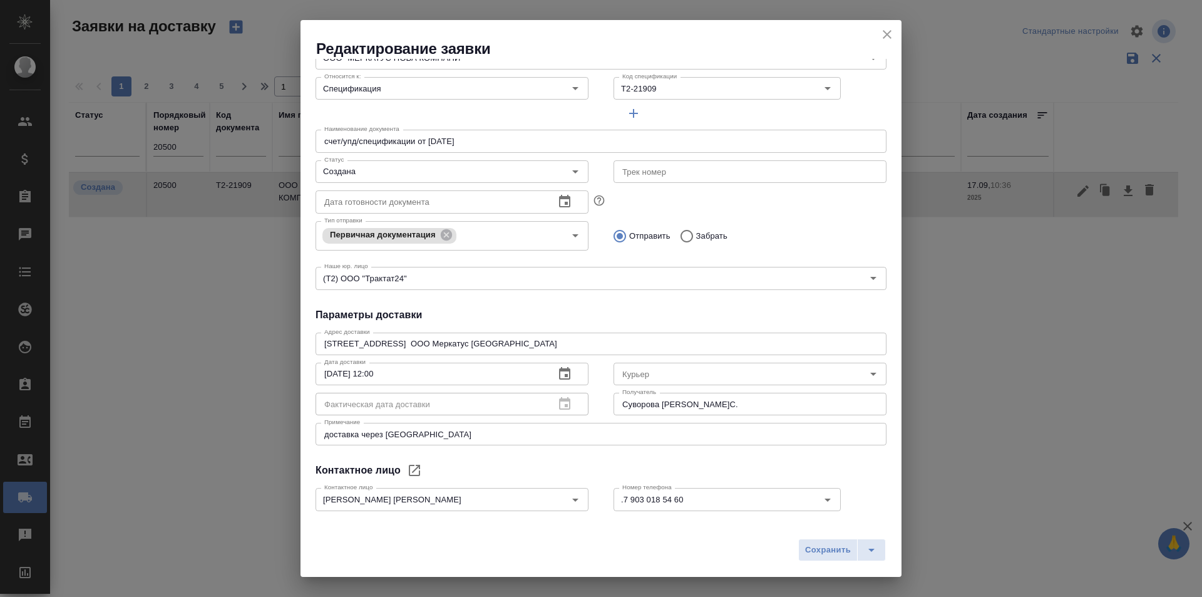
scroll to position [170, 0]
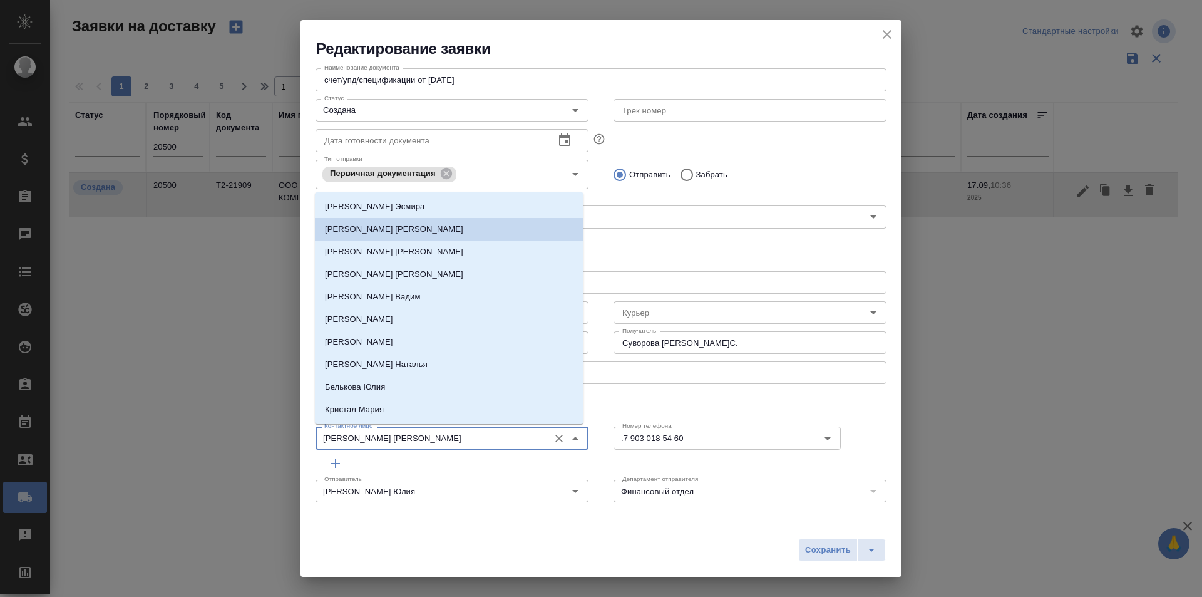
drag, startPoint x: 441, startPoint y: 430, endPoint x: 310, endPoint y: 435, distance: 130.9
click at [310, 435] on div "Контактное лицо [PERSON_NAME] [PERSON_NAME] лицо" at bounding box center [452, 436] width 298 height 55
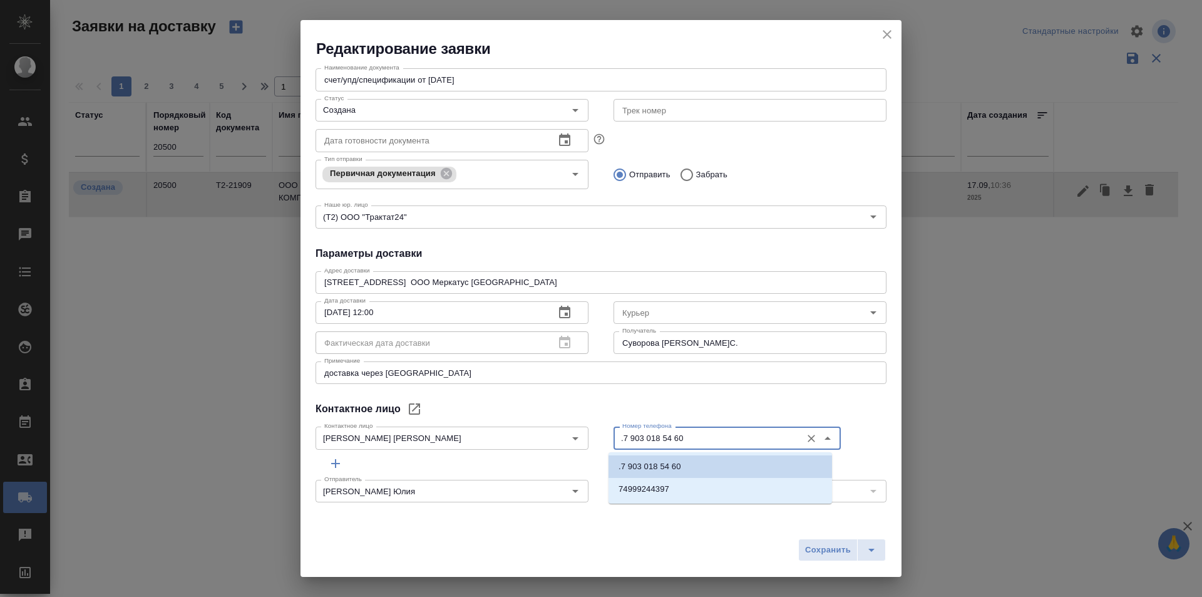
drag, startPoint x: 692, startPoint y: 437, endPoint x: 619, endPoint y: 433, distance: 73.3
click at [619, 433] on input ".7 903 018 54 60" at bounding box center [706, 437] width 178 height 15
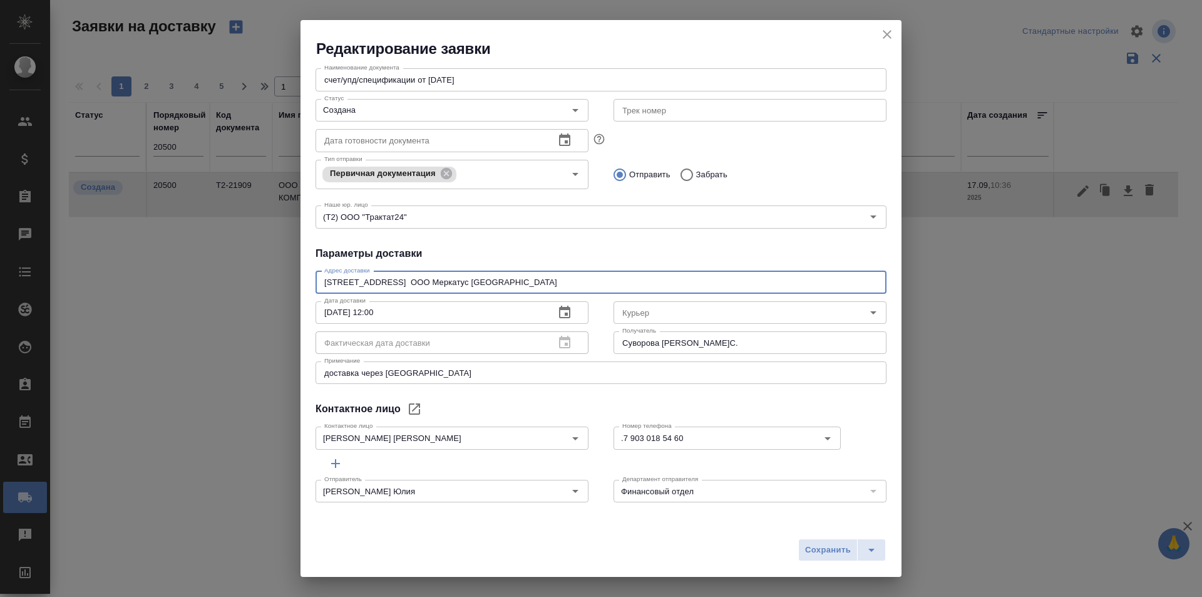
drag, startPoint x: 540, startPoint y: 282, endPoint x: 628, endPoint y: 280, distance: 88.3
click at [628, 280] on textarea "[STREET_ADDRESS] ООО Меркатус [GEOGRAPHIC_DATA]" at bounding box center [600, 281] width 553 height 9
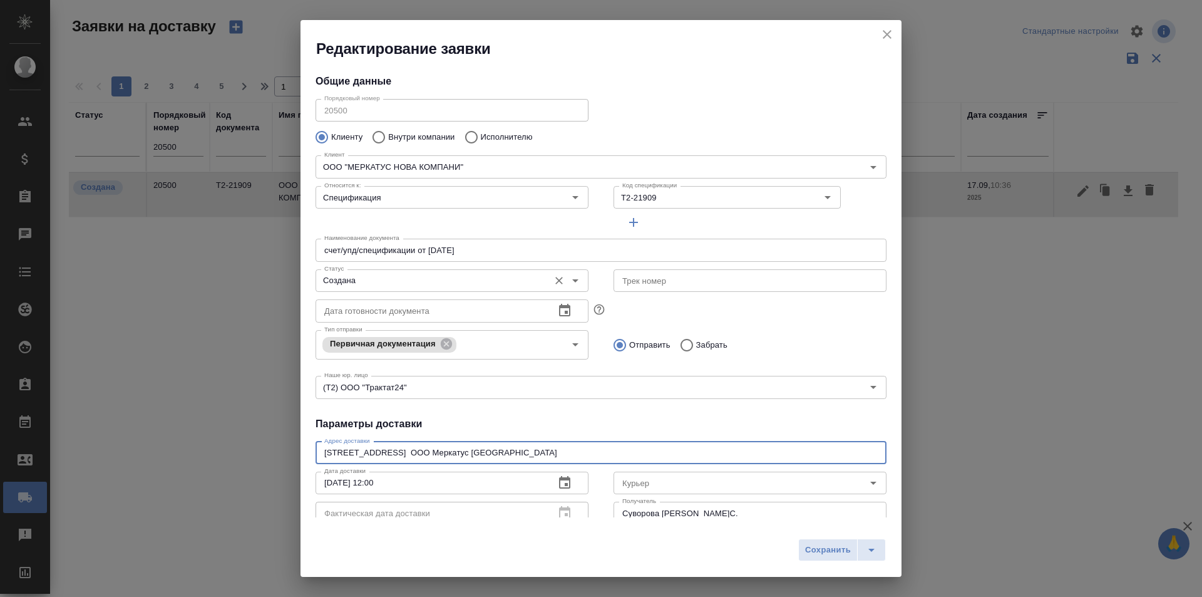
click at [426, 287] on input "Создана" at bounding box center [430, 280] width 223 height 15
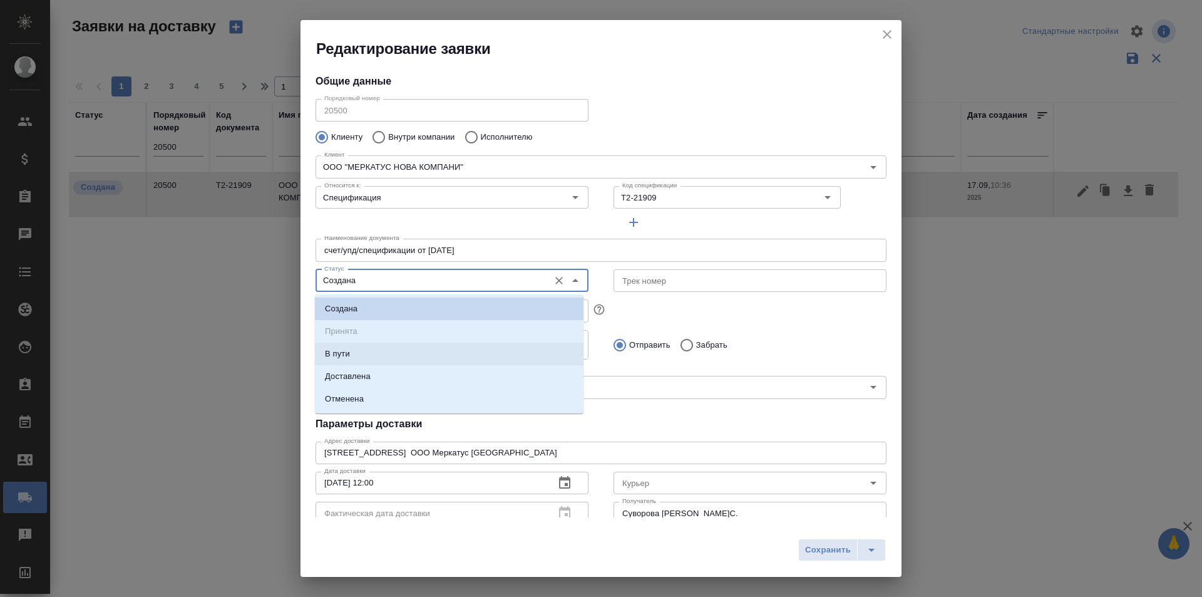
click at [380, 345] on li "В пути" at bounding box center [449, 353] width 269 height 23
type input "В пути"
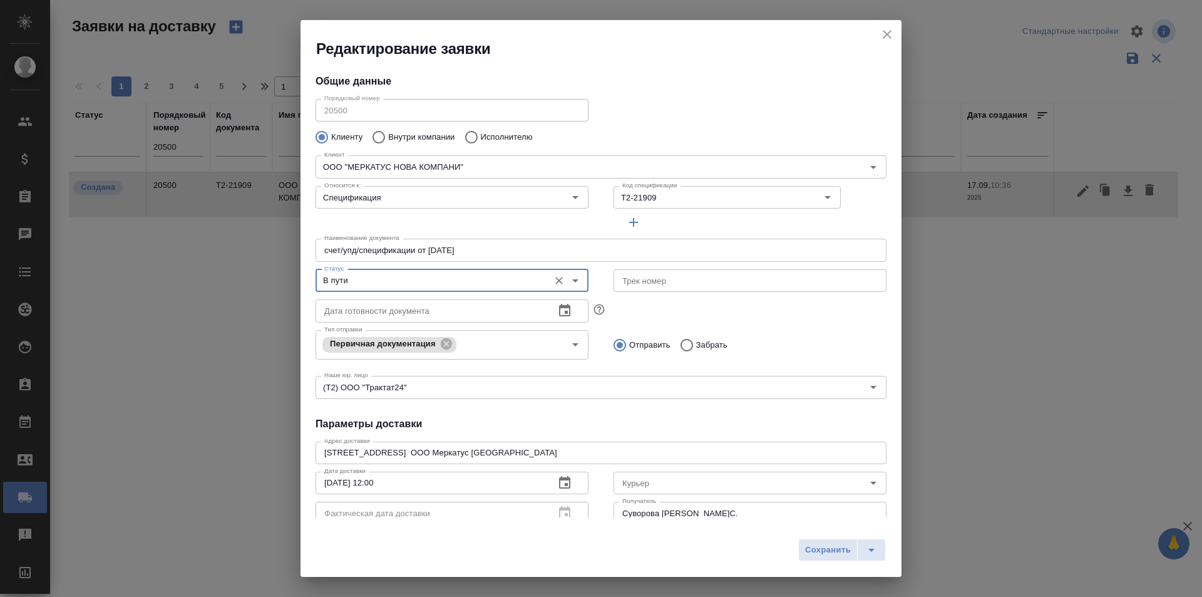
click at [708, 284] on input "text" at bounding box center [749, 280] width 273 height 23
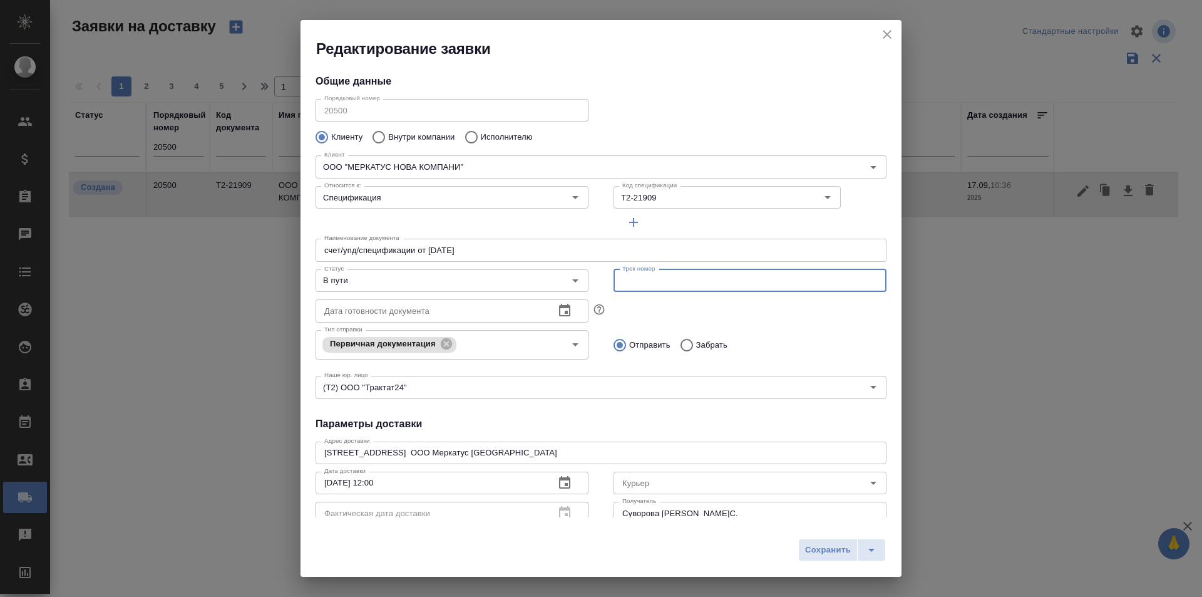
paste input "497-013827196"
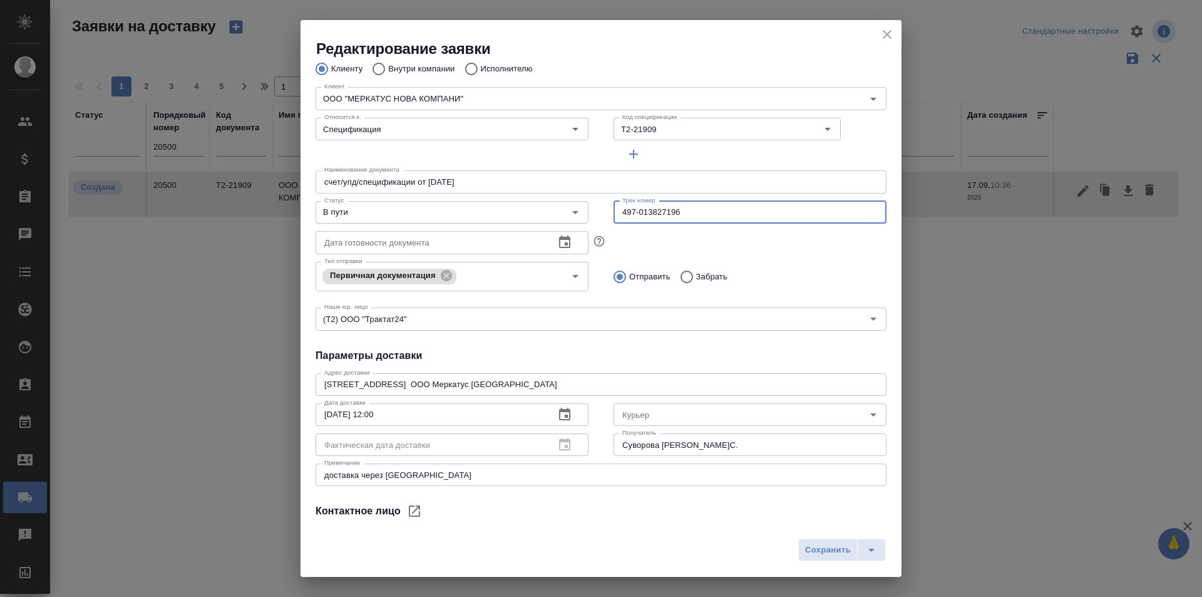
scroll to position [170, 0]
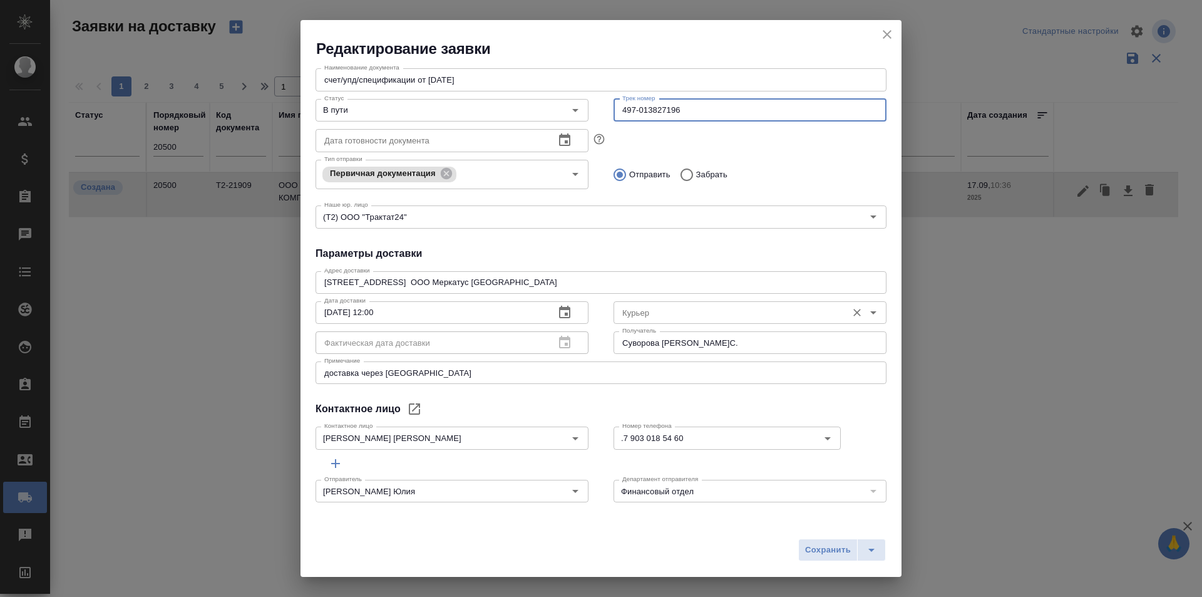
click at [706, 324] on div "[PERSON_NAME]" at bounding box center [749, 311] width 273 height 30
type input "497-013827196"
click at [704, 315] on input "Курьер" at bounding box center [728, 312] width 223 height 15
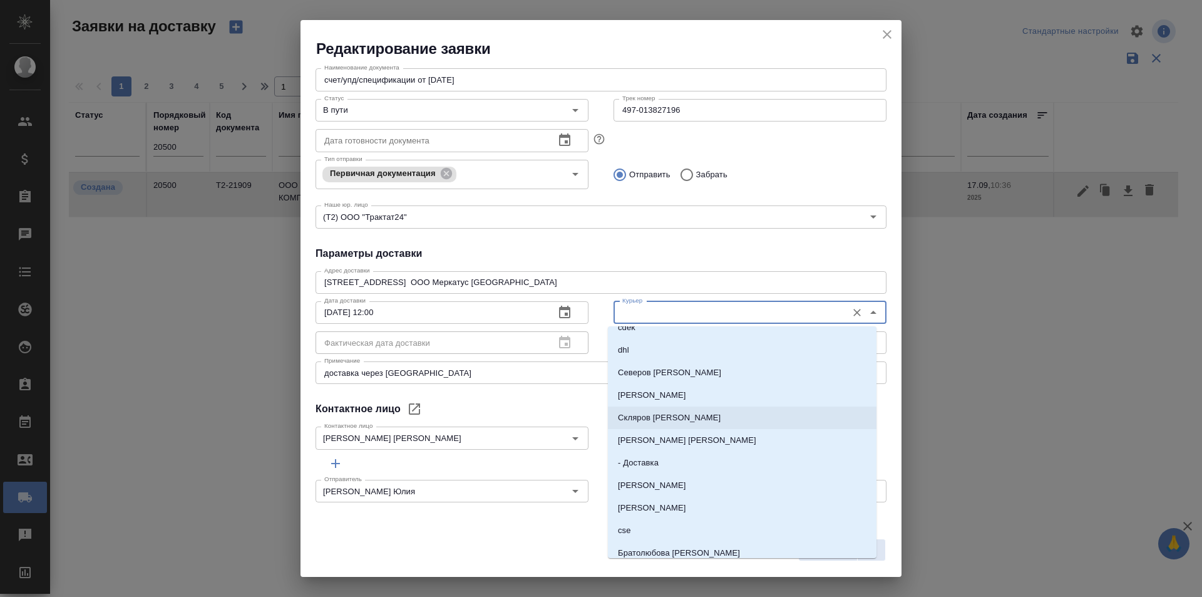
scroll to position [125, 0]
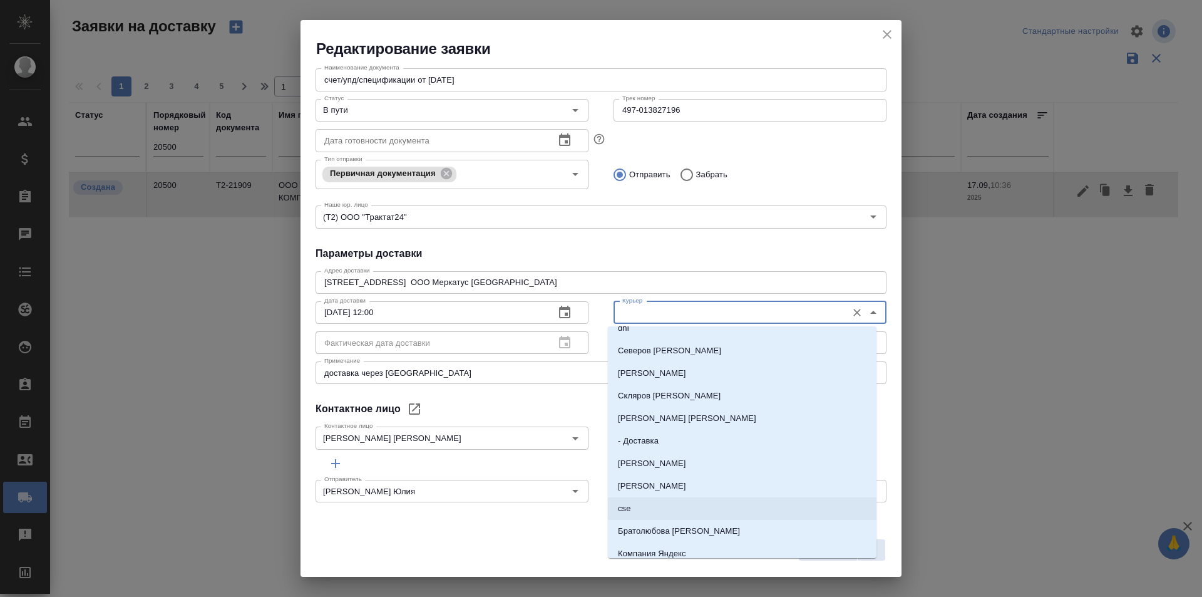
click at [653, 505] on li "cse" at bounding box center [742, 508] width 269 height 23
type input "cse"
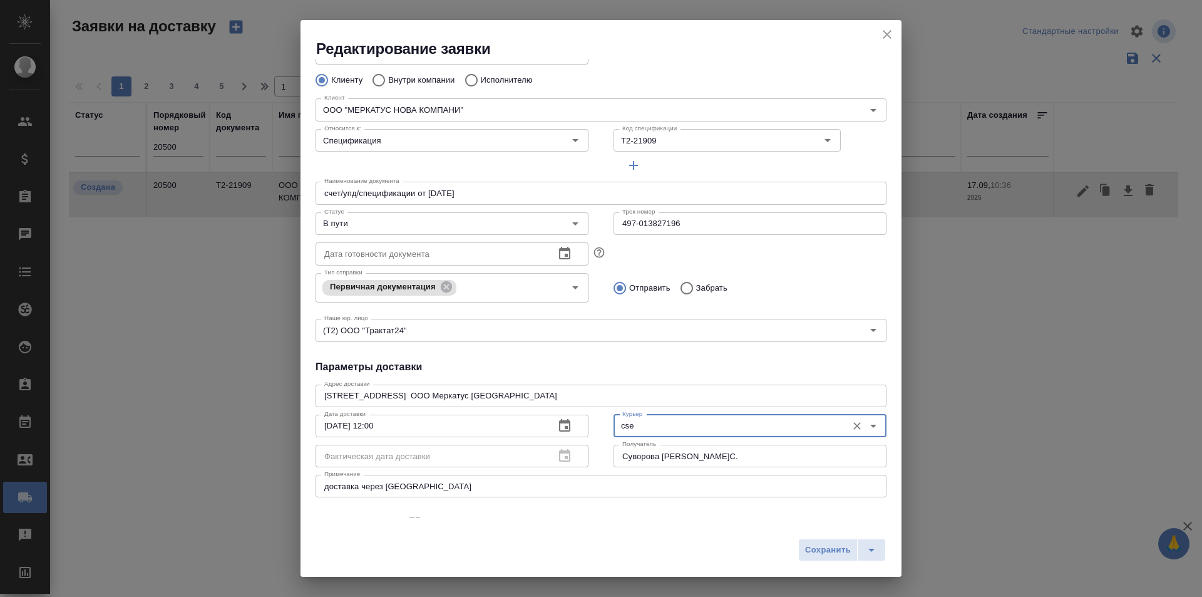
scroll to position [0, 0]
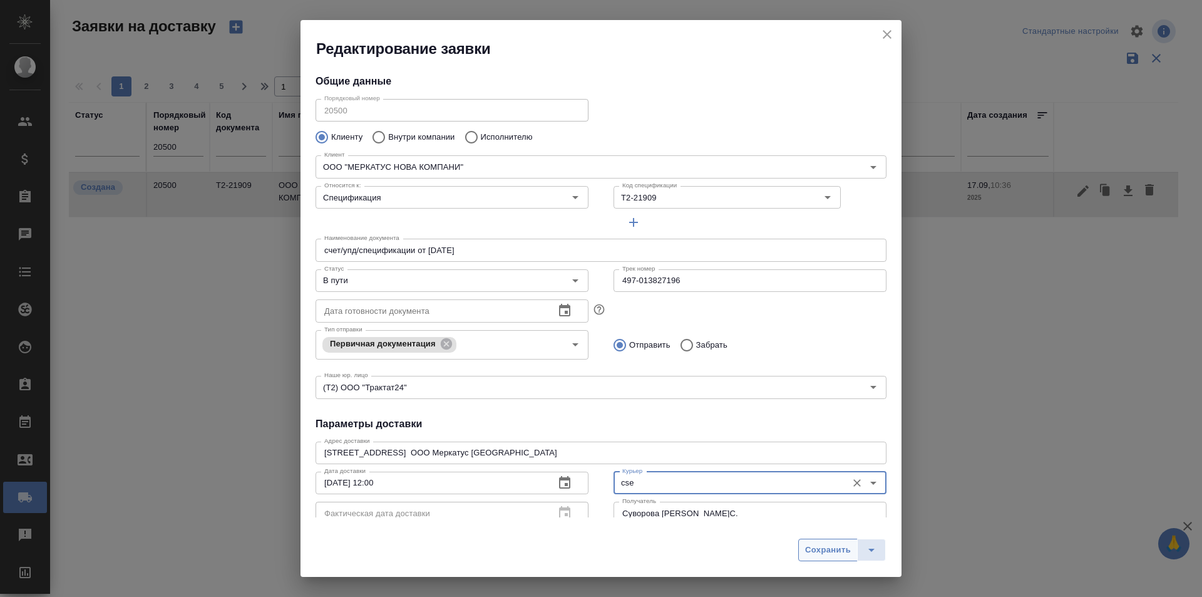
click at [815, 550] on span "Сохранить" at bounding box center [828, 550] width 46 height 14
type input "Создана"
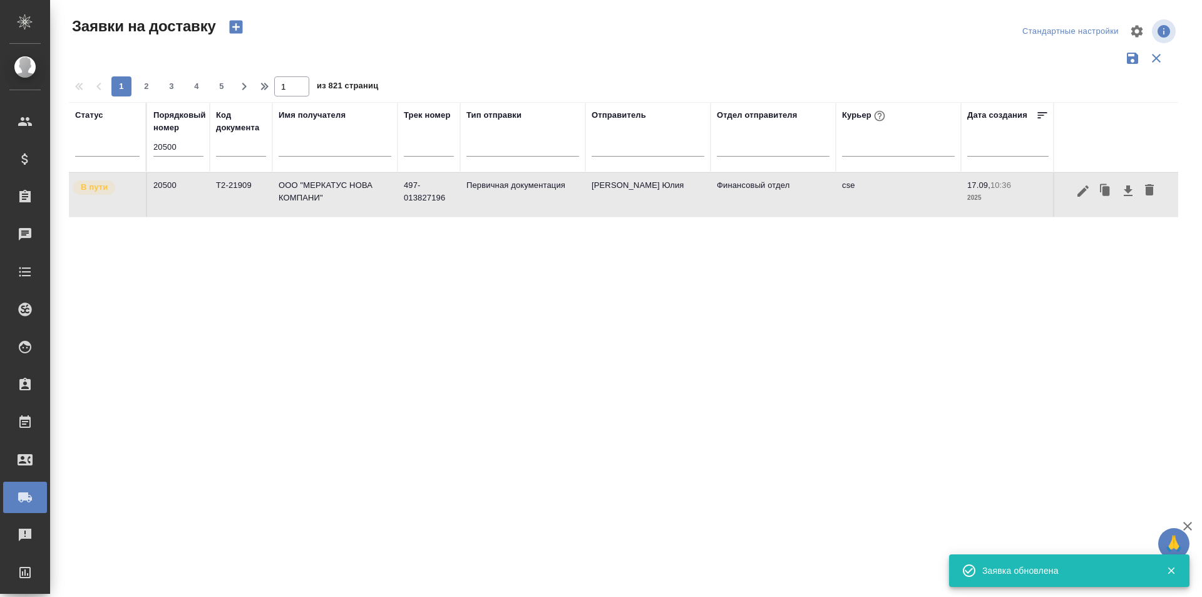
click at [176, 145] on input "20500" at bounding box center [178, 147] width 50 height 18
paste input "65"
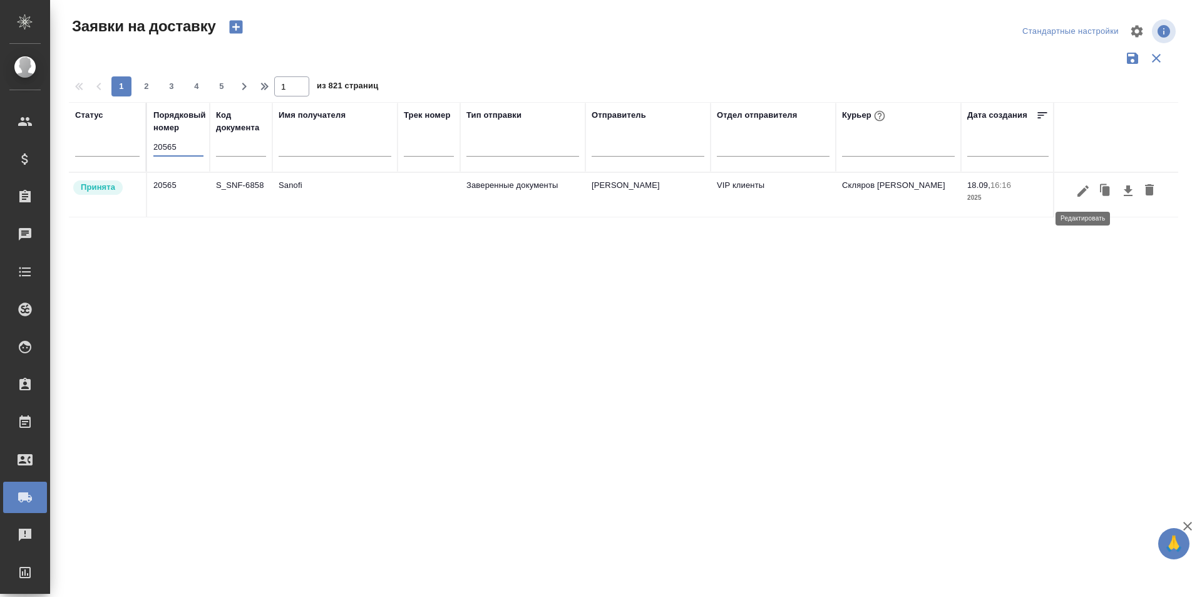
type input "20565"
click at [1082, 190] on icon "button" at bounding box center [1082, 190] width 11 height 11
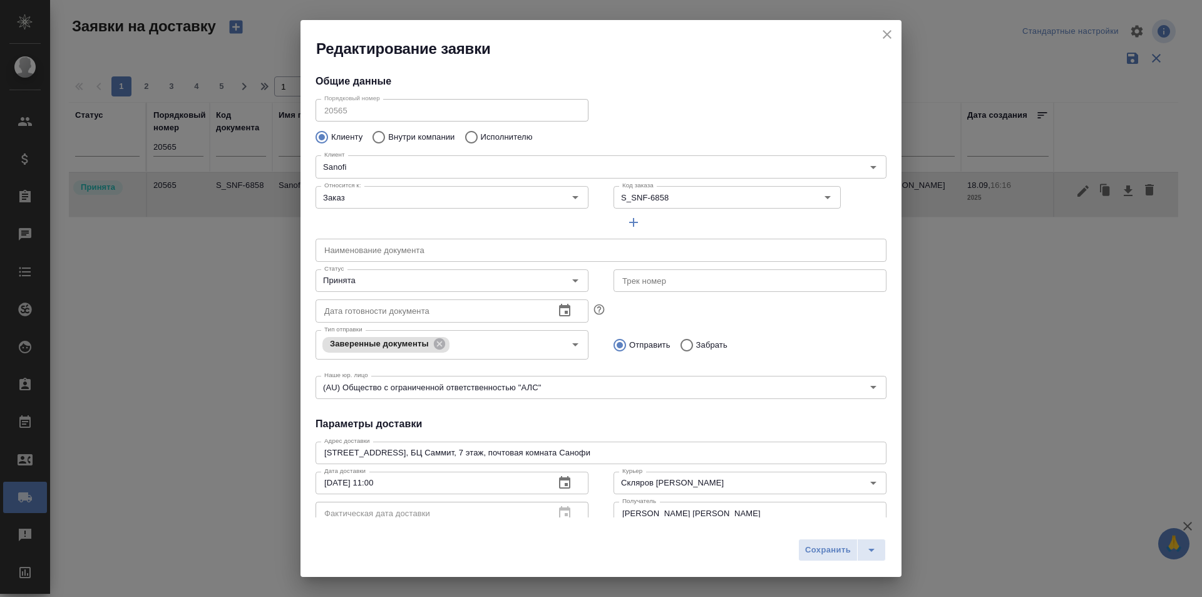
type input "[PERSON_NAME]"
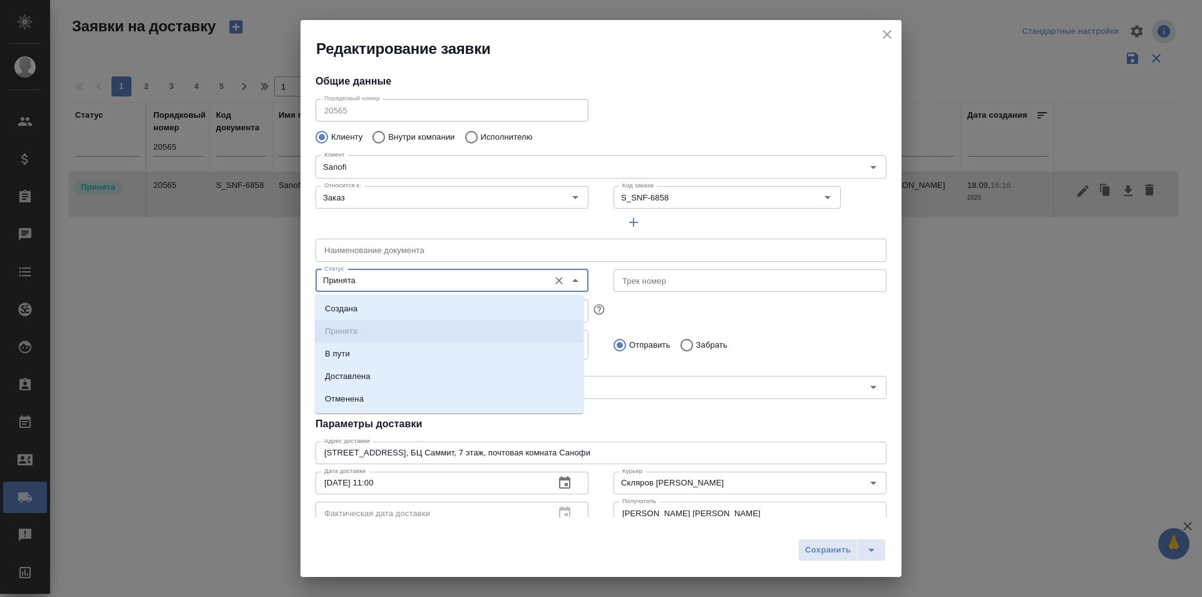
click at [424, 279] on input "Принята" at bounding box center [430, 280] width 223 height 15
click at [380, 372] on li "Доставлена" at bounding box center [449, 376] width 269 height 23
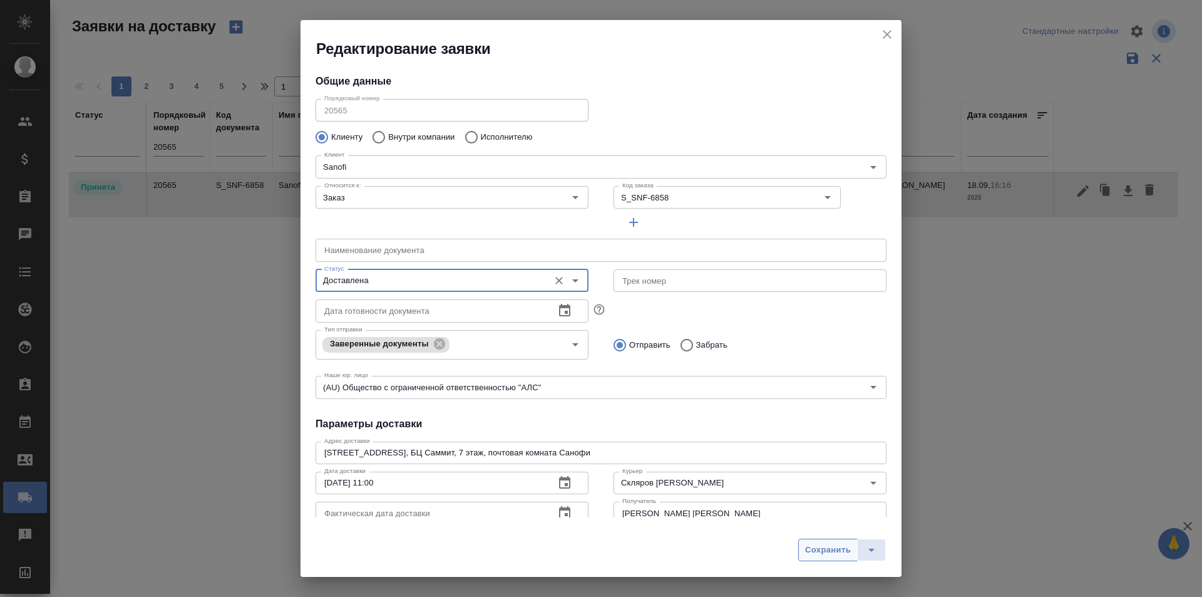
click at [818, 543] on span "Сохранить" at bounding box center [828, 550] width 46 height 14
type input "Принята"
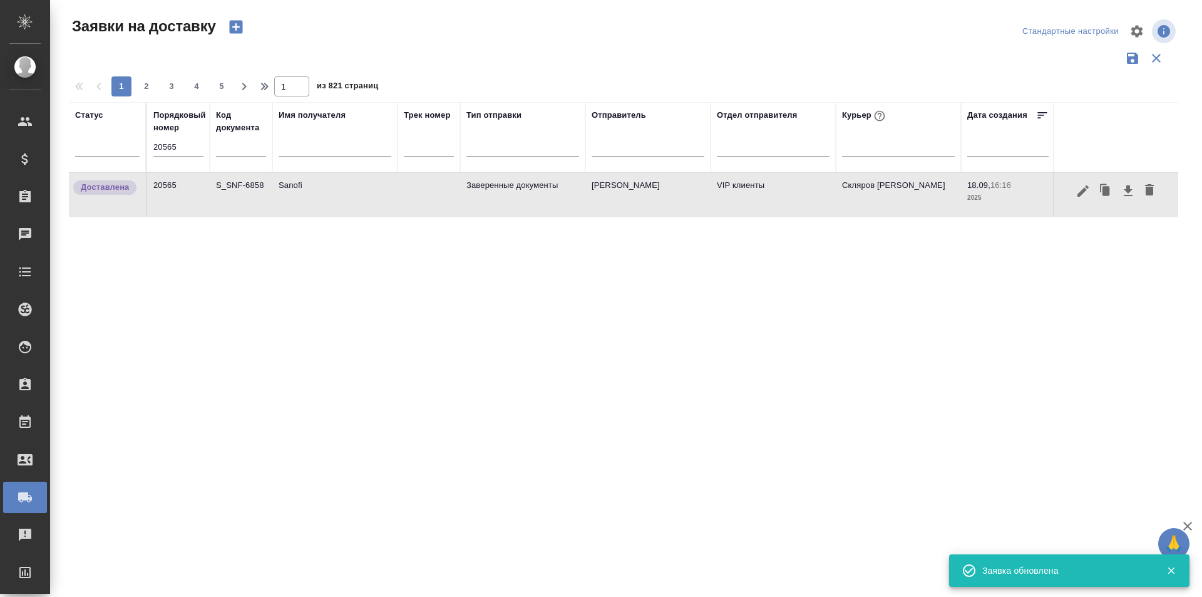
click at [176, 146] on input "20565" at bounding box center [178, 147] width 50 height 18
paste input "48"
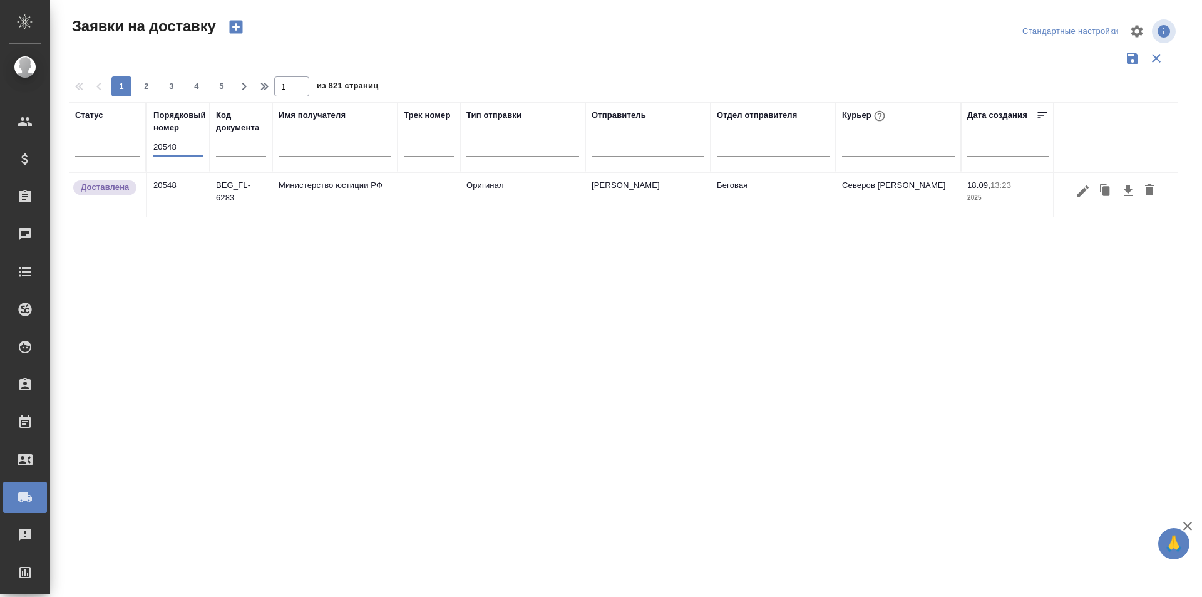
type input "20548"
click at [1079, 191] on icon "button" at bounding box center [1082, 190] width 15 height 15
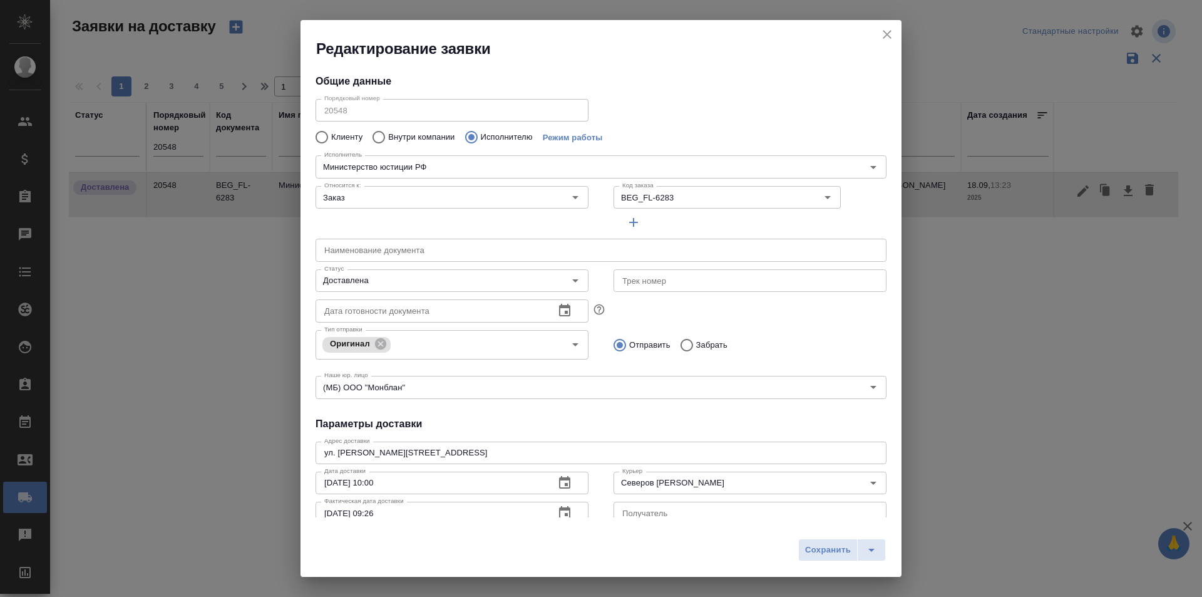
type input "Министерство юстиции РФ"
click at [893, 36] on icon "close" at bounding box center [886, 34] width 15 height 15
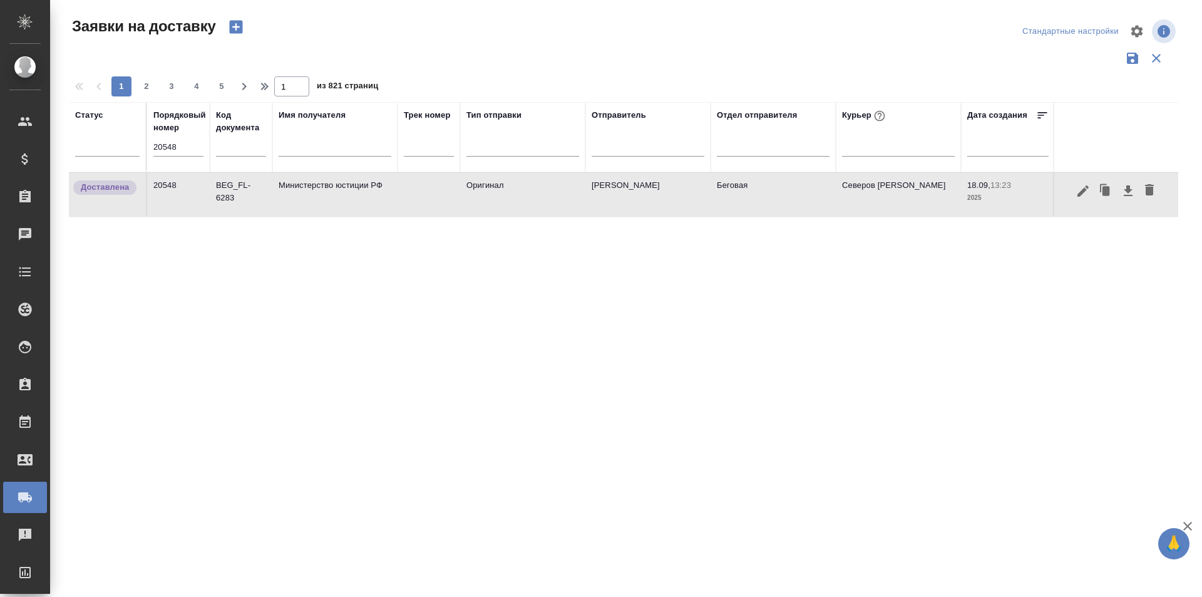
click at [185, 146] on input "20548" at bounding box center [178, 147] width 50 height 18
click at [175, 141] on input "20548" at bounding box center [178, 147] width 50 height 18
paste input "9"
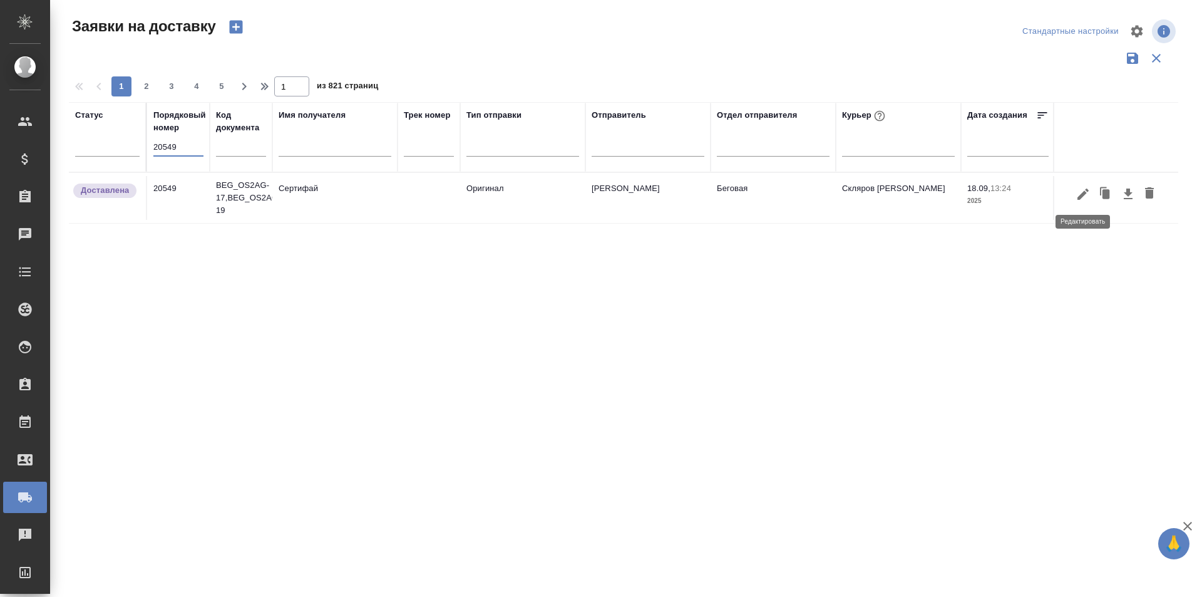
type input "20549"
click at [1078, 195] on icon "button" at bounding box center [1082, 194] width 15 height 15
